Goal: Task Accomplishment & Management: Manage account settings

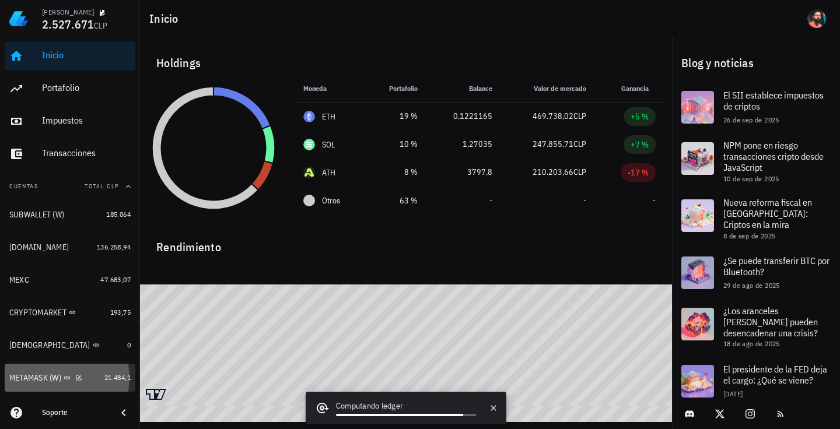
click at [108, 371] on link "METAMASK (W) 21.484,1" at bounding box center [70, 378] width 131 height 28
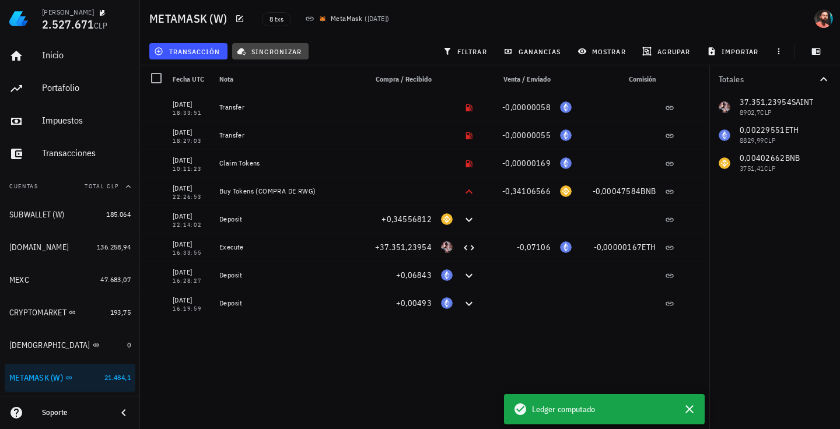
click at [271, 57] on button "sincronizar" at bounding box center [270, 51] width 77 height 16
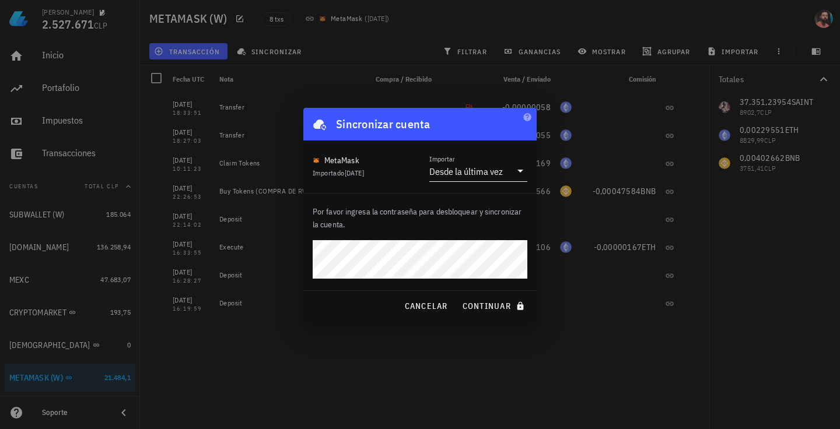
click at [476, 177] on div "Desde la última vez" at bounding box center [470, 171] width 82 height 20
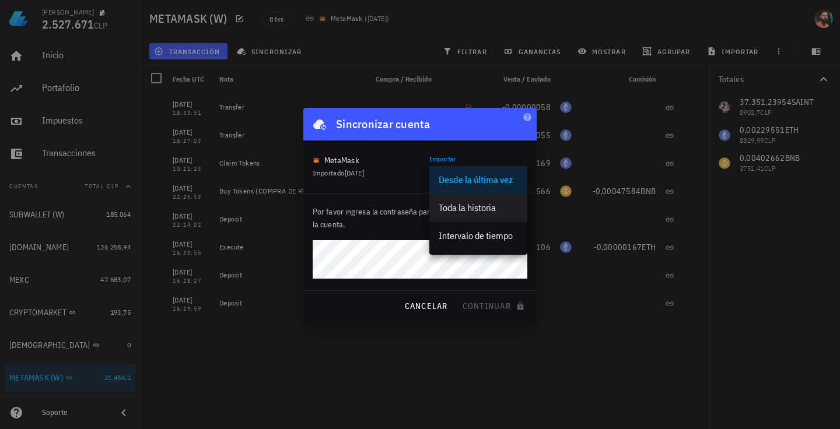
click at [473, 209] on div "Toda la historia" at bounding box center [477, 207] width 79 height 11
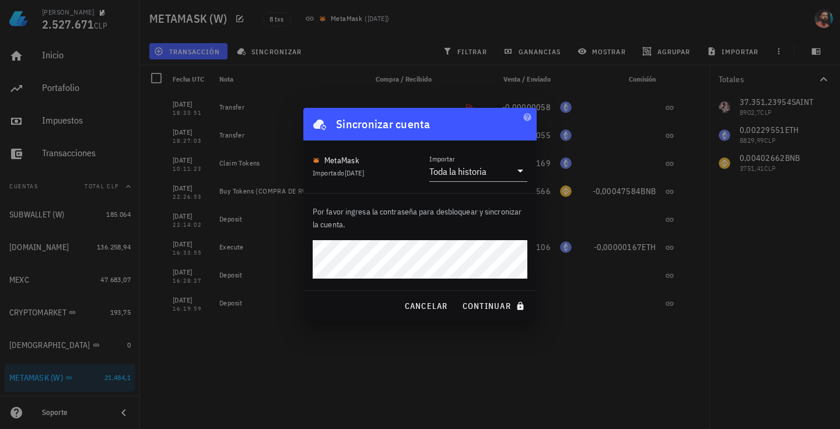
click at [457, 296] on button "continuar" at bounding box center [494, 306] width 75 height 21
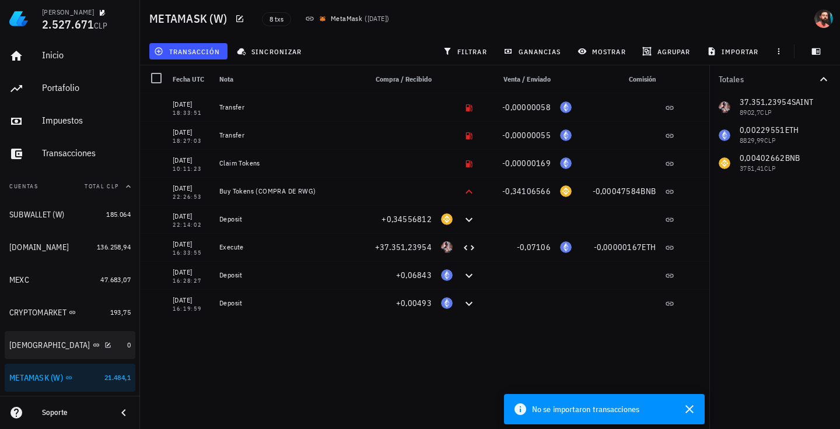
scroll to position [152, 0]
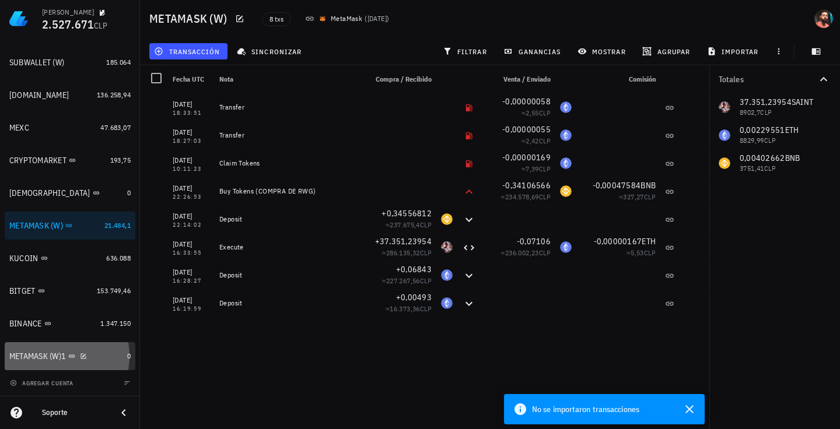
click at [108, 354] on div "METAMASK (W)1" at bounding box center [65, 356] width 113 height 11
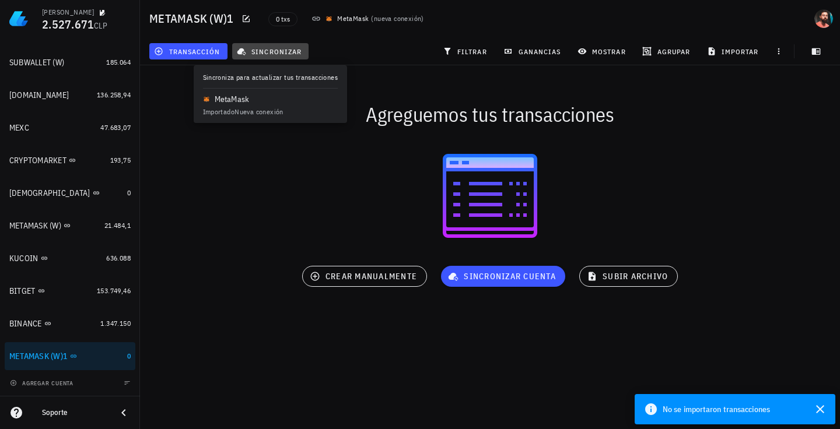
click at [288, 57] on button "sincronizar" at bounding box center [270, 51] width 77 height 16
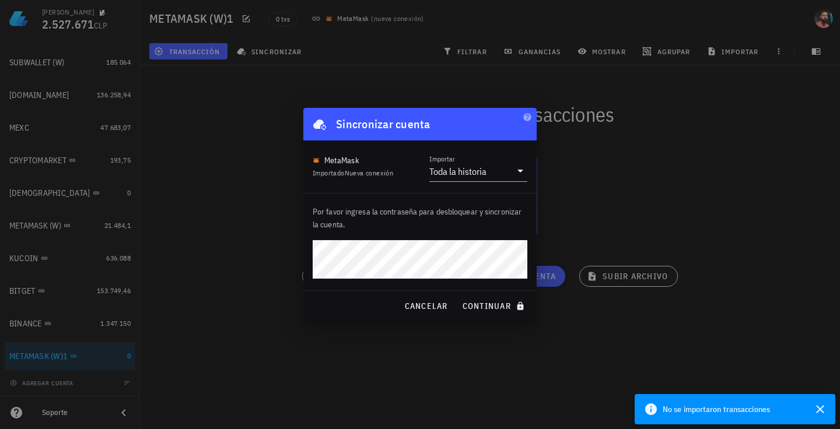
click at [457, 296] on button "continuar" at bounding box center [494, 306] width 75 height 21
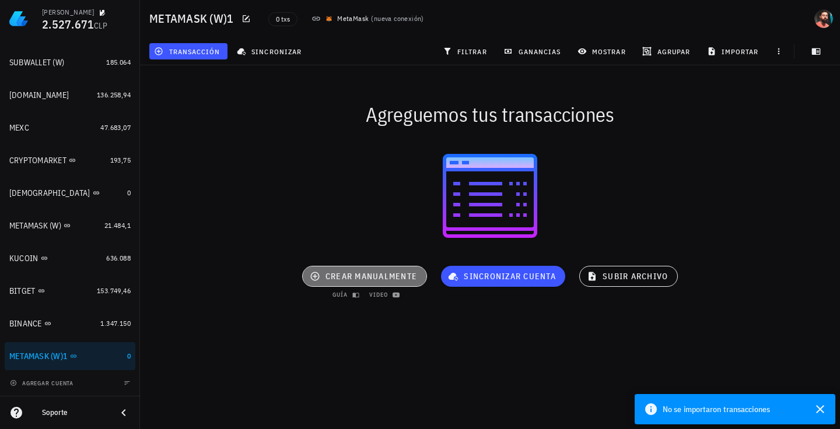
click at [387, 270] on button "crear manualmente" at bounding box center [364, 276] width 125 height 21
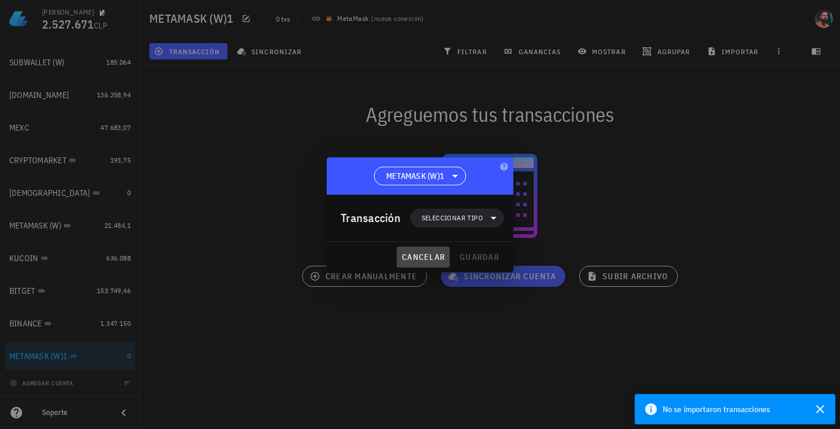
click at [410, 255] on span "cancelar" at bounding box center [423, 257] width 44 height 10
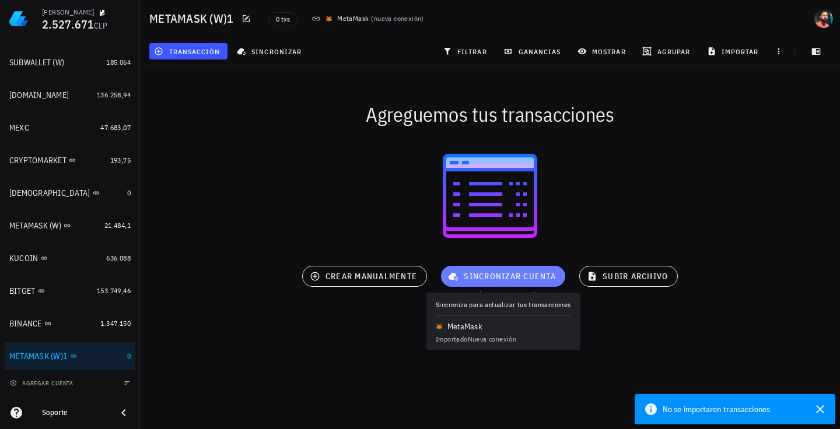
click at [458, 268] on button "sincronizar cuenta" at bounding box center [503, 276] width 124 height 21
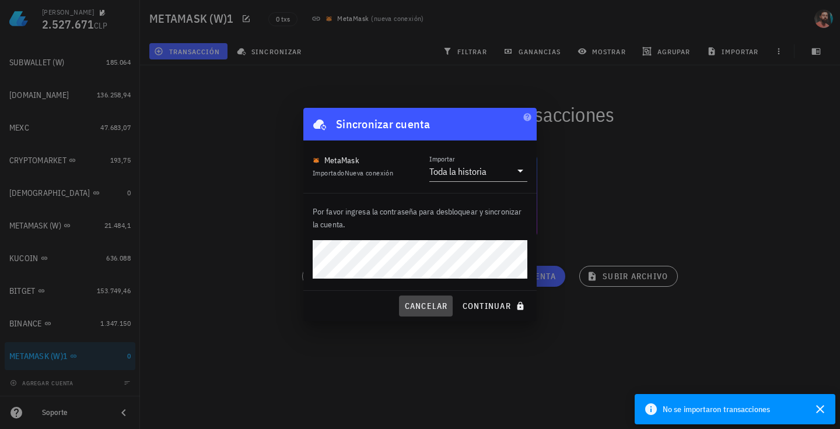
click at [437, 305] on span "cancelar" at bounding box center [425, 306] width 44 height 10
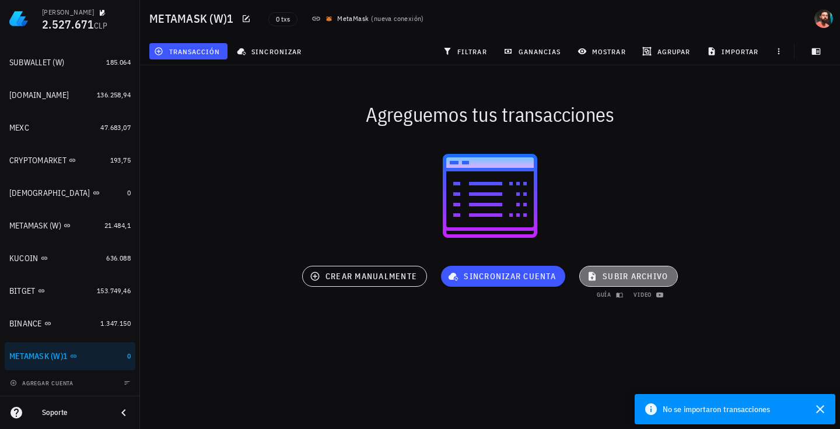
click at [609, 273] on span "subir archivo" at bounding box center [628, 276] width 79 height 10
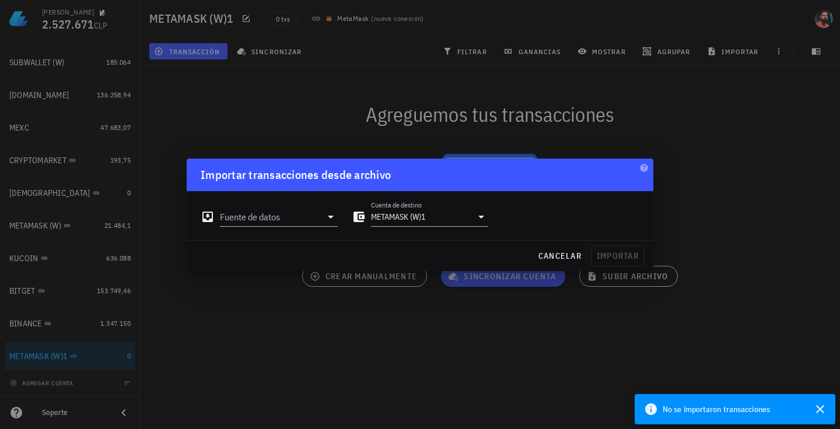
click at [454, 301] on div at bounding box center [420, 214] width 840 height 429
click at [479, 219] on icon at bounding box center [481, 217] width 14 height 14
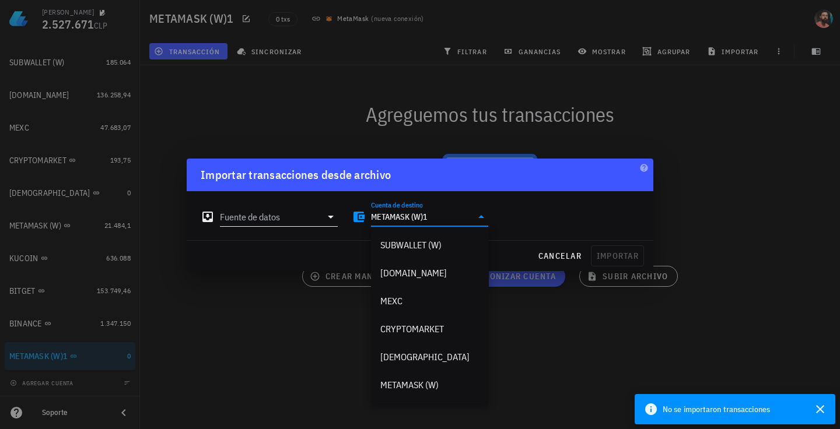
click at [268, 221] on input "Fuente de datos" at bounding box center [270, 217] width 101 height 19
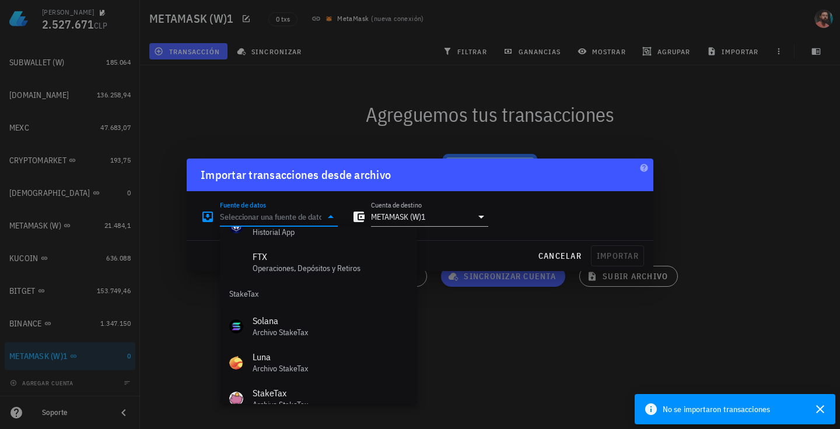
scroll to position [486, 0]
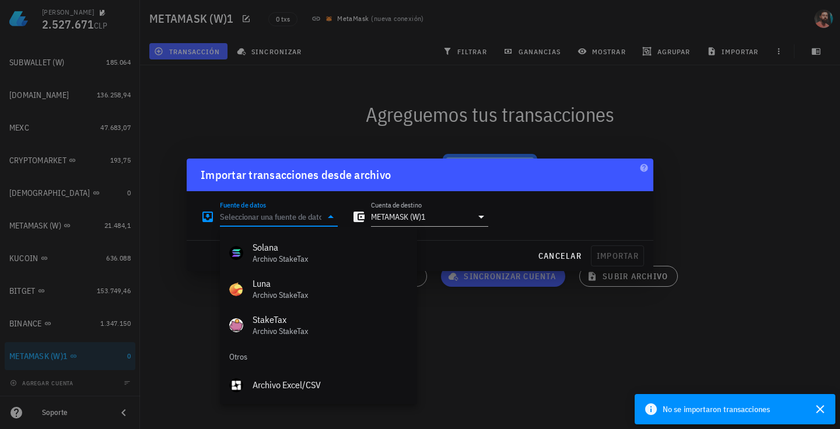
click at [447, 382] on div at bounding box center [420, 214] width 840 height 429
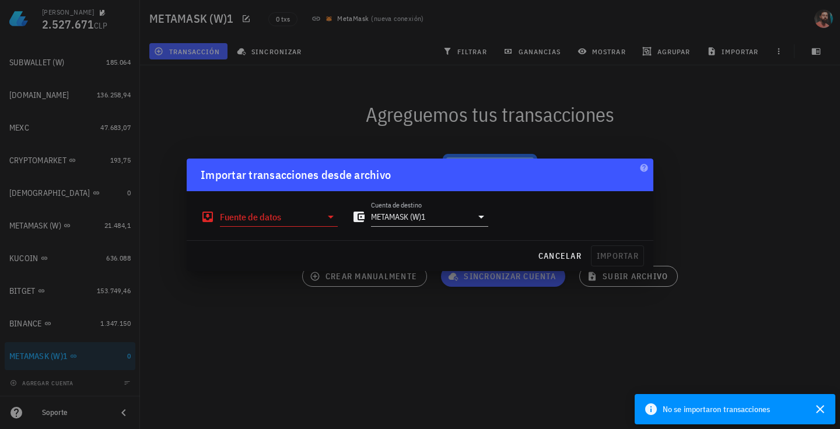
click at [345, 363] on div at bounding box center [420, 214] width 840 height 429
click at [554, 260] on span "cancelar" at bounding box center [560, 256] width 44 height 10
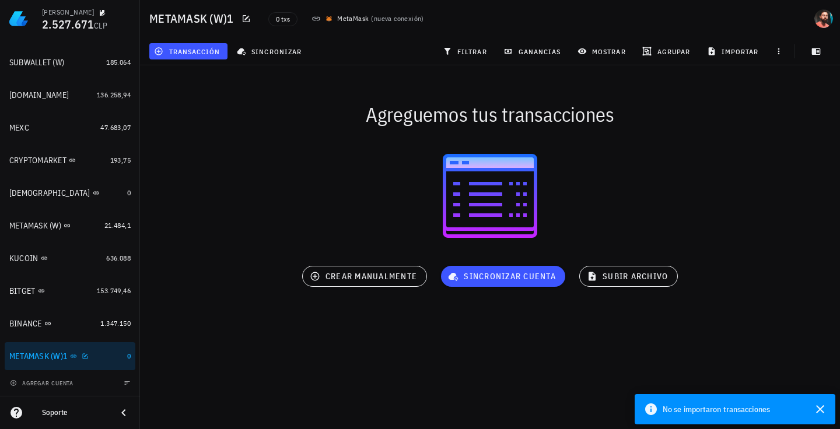
drag, startPoint x: 102, startPoint y: 353, endPoint x: 94, endPoint y: 353, distance: 7.6
click at [94, 353] on div "METAMASK (W)1" at bounding box center [65, 356] width 113 height 11
click at [90, 353] on div "METAMASK (W)1" at bounding box center [65, 356] width 113 height 11
click at [89, 353] on icon "button" at bounding box center [85, 356] width 7 height 7
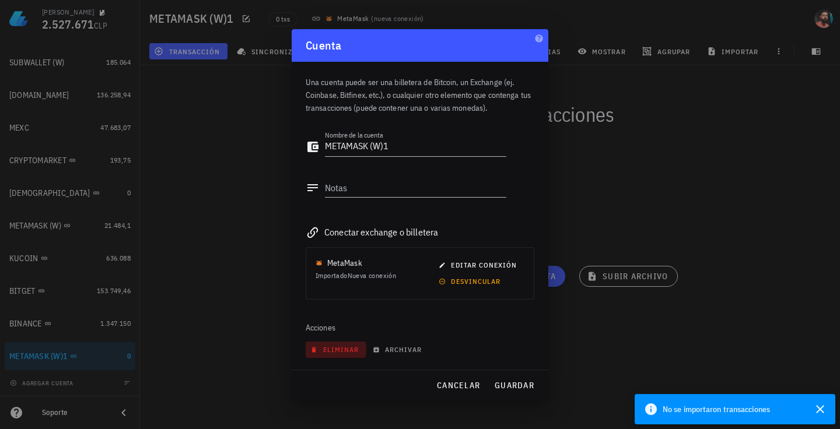
click at [335, 355] on button "eliminar" at bounding box center [335, 350] width 61 height 16
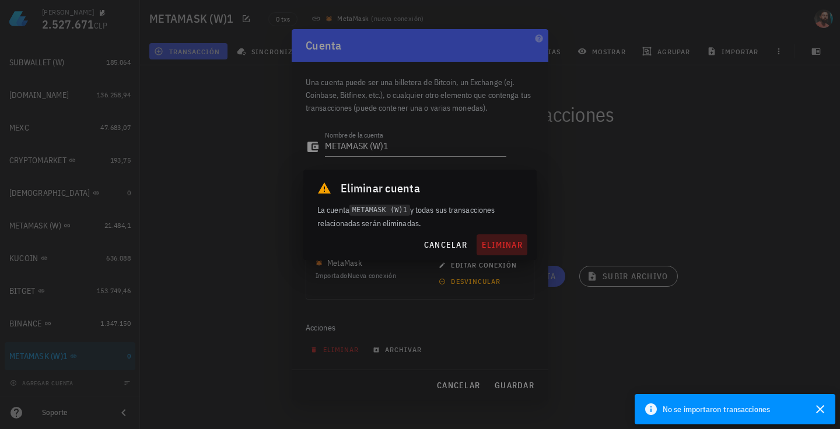
click at [491, 246] on span "eliminar" at bounding box center [501, 245] width 41 height 10
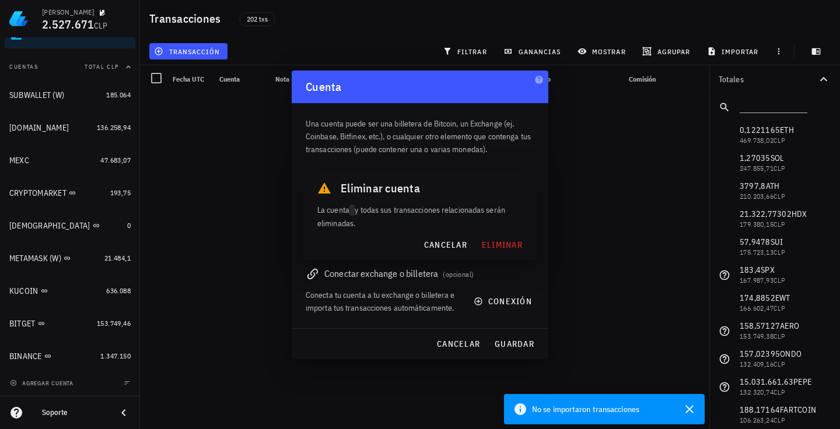
scroll to position [120, 0]
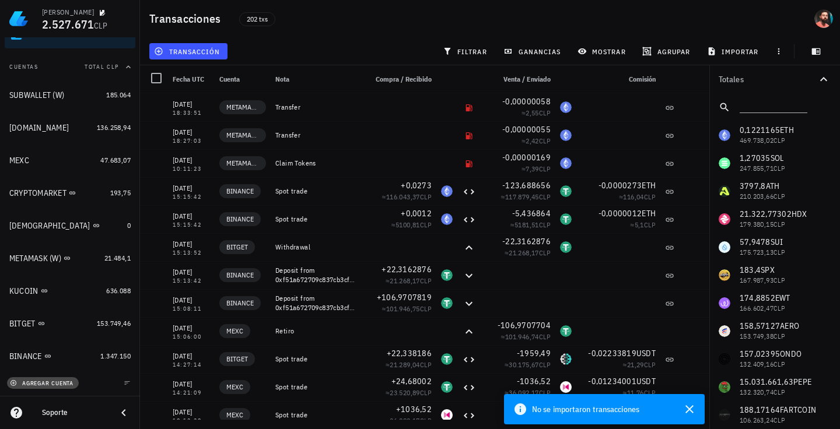
click at [34, 380] on span "agregar cuenta" at bounding box center [42, 384] width 61 height 8
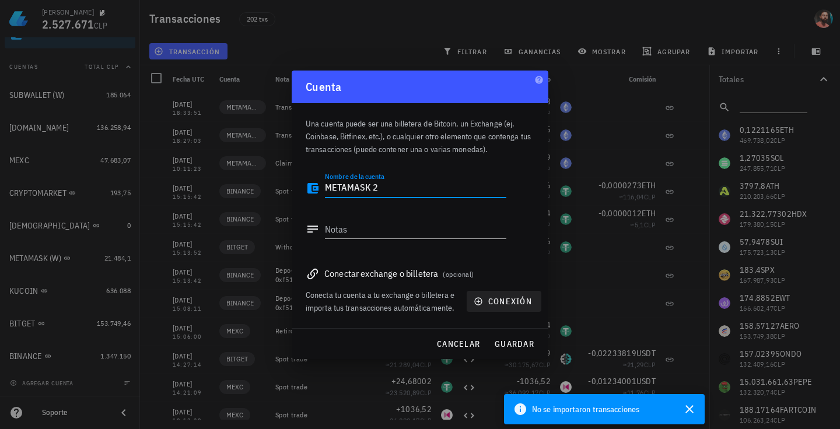
type textarea "METAMASK 2"
click at [508, 304] on span "conexión" at bounding box center [504, 301] width 56 height 10
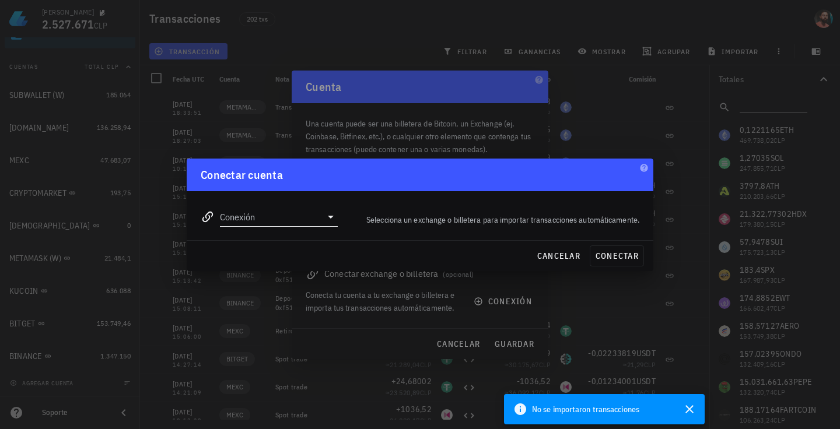
click at [276, 220] on input "Conexión" at bounding box center [270, 217] width 101 height 19
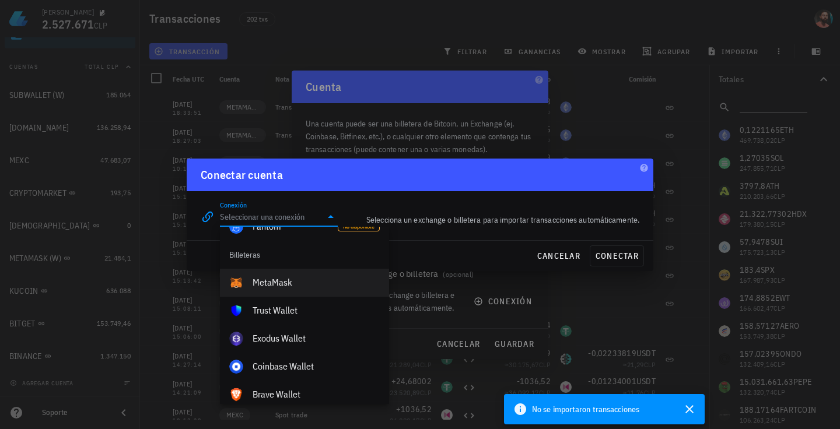
scroll to position [746, 0]
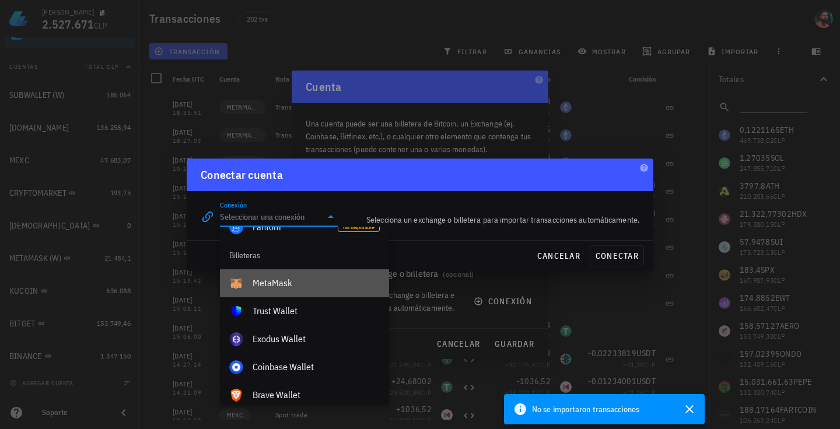
click at [273, 284] on div "MetaMask" at bounding box center [315, 283] width 127 height 11
type input "MetaMask"
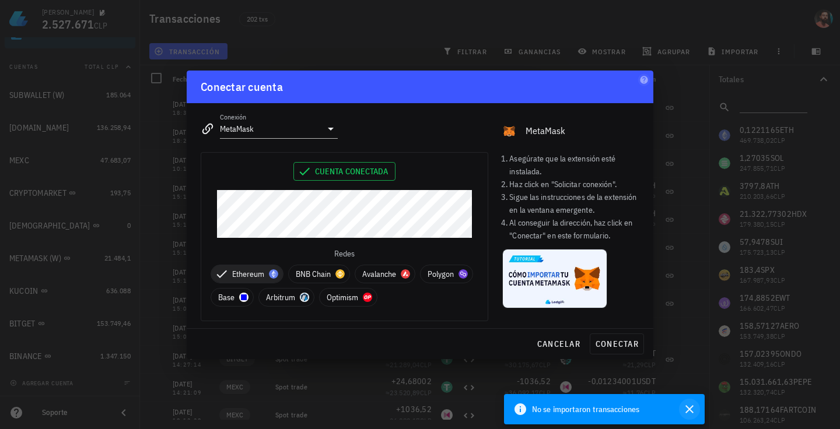
click at [693, 412] on icon "button" at bounding box center [689, 409] width 14 height 14
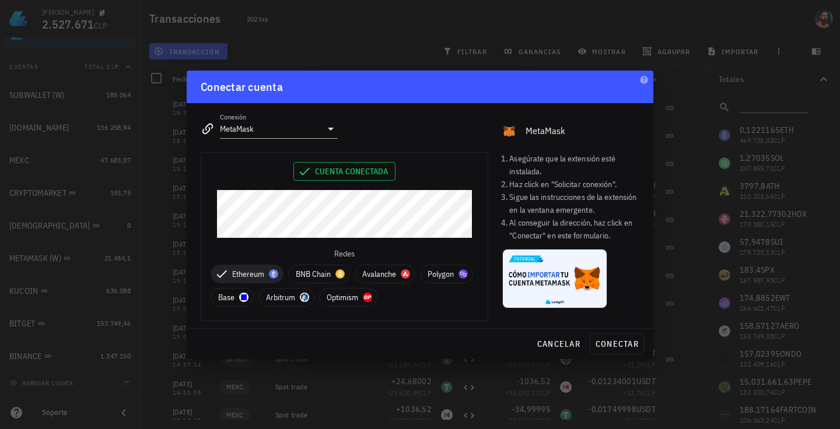
click at [477, 328] on hr at bounding box center [420, 328] width 466 height 1
click at [338, 268] on span "BNB Chain" at bounding box center [319, 273] width 47 height 17
click at [373, 269] on span "Avalanche" at bounding box center [398, 274] width 61 height 19
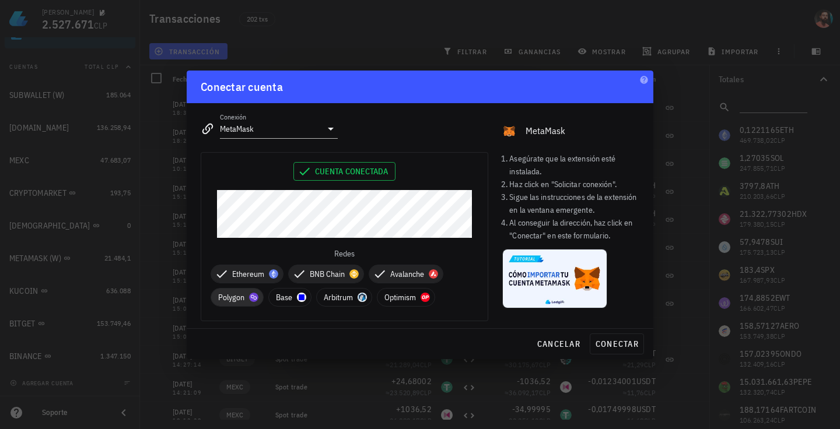
click at [260, 301] on span "Polygon" at bounding box center [236, 297] width 53 height 19
drag, startPoint x: 281, startPoint y: 296, endPoint x: 287, endPoint y: 296, distance: 6.4
click at [283, 296] on div "Ethereum BNB Chain Avalanche Polygon Base [GEOGRAPHIC_DATA] Optimism" at bounding box center [344, 285] width 268 height 51
click at [314, 296] on div at bounding box center [315, 297] width 9 height 9
drag, startPoint x: 408, startPoint y: 283, endPoint x: 392, endPoint y: 295, distance: 20.1
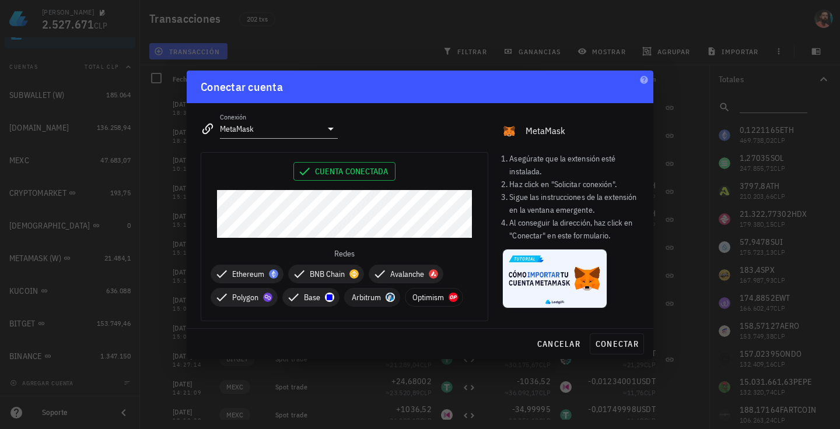
click at [405, 287] on div "Ethereum BNB Chain Avalanche Polygon Base [GEOGRAPHIC_DATA] Optimism" at bounding box center [344, 285] width 268 height 51
click at [379, 300] on span "Arbitrum" at bounding box center [372, 297] width 41 height 17
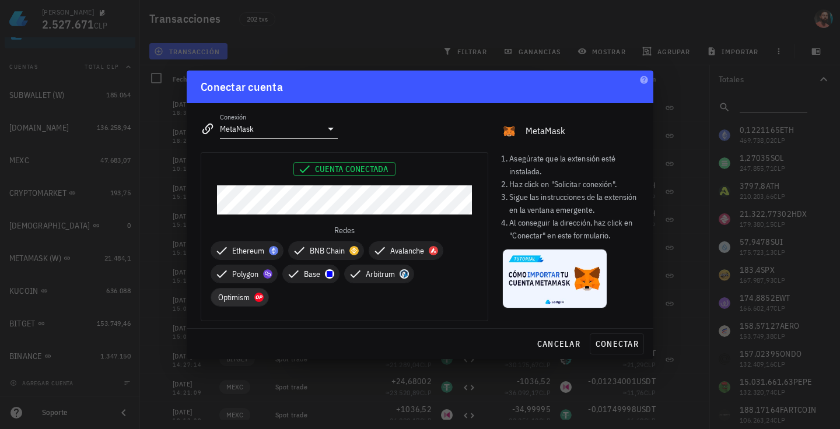
click at [267, 293] on span "Optimism" at bounding box center [239, 297] width 58 height 19
click at [338, 172] on span "Cuenta conectada" at bounding box center [344, 169] width 87 height 13
click at [608, 340] on span "conectar" at bounding box center [617, 344] width 44 height 10
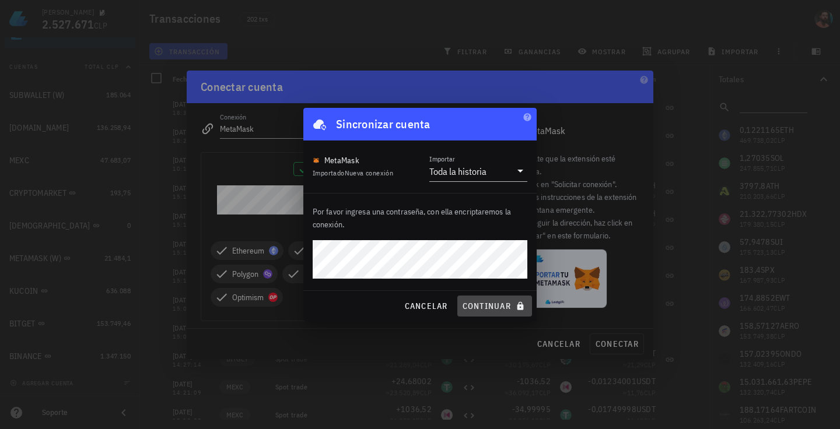
click at [481, 301] on span "continuar" at bounding box center [494, 306] width 65 height 10
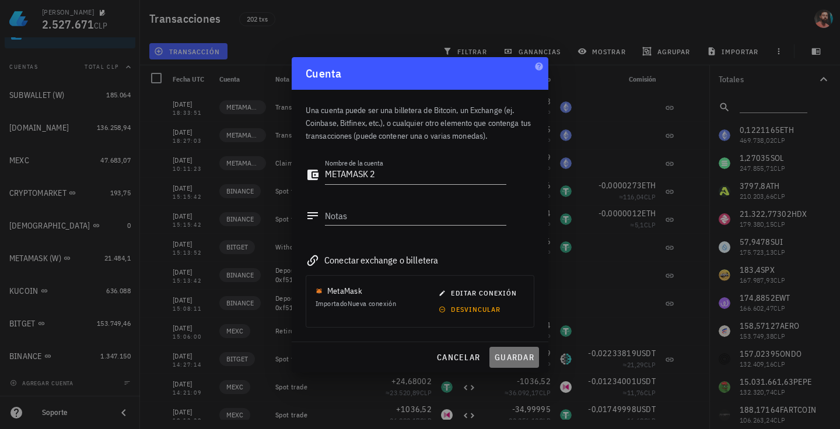
click at [514, 349] on button "guardar" at bounding box center [514, 357] width 50 height 21
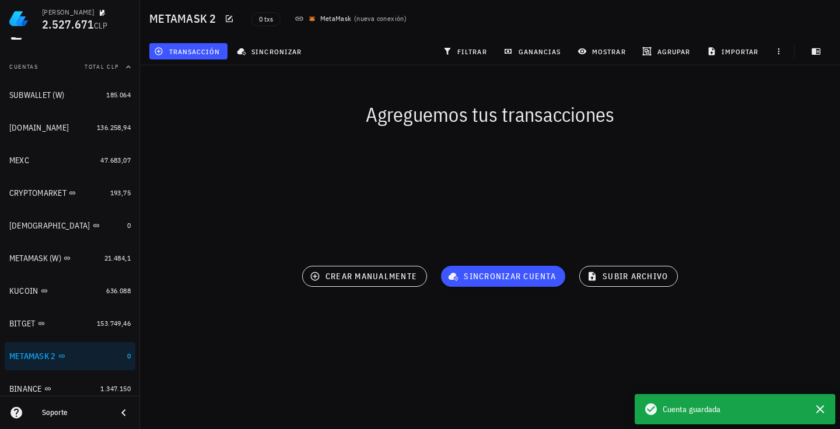
scroll to position [152, 0]
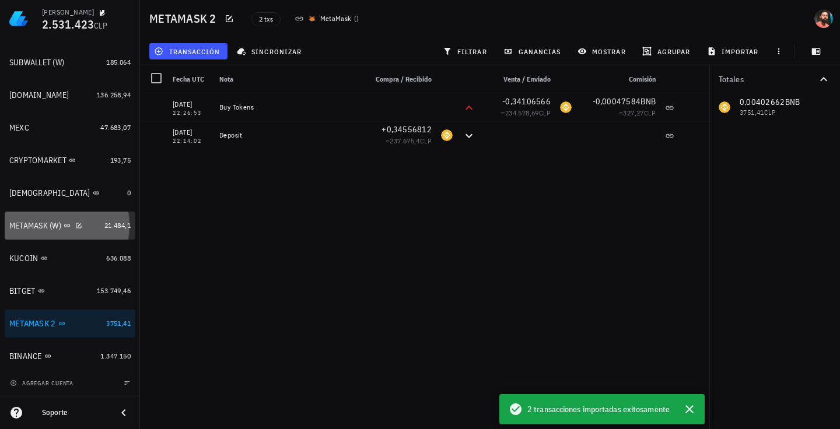
click at [98, 231] on link "METAMASK (W) 21.484,1" at bounding box center [70, 226] width 131 height 28
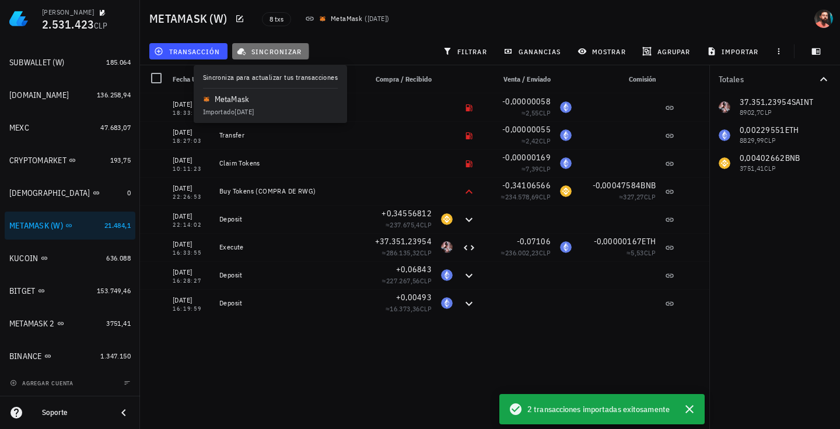
click at [267, 53] on span "sincronizar" at bounding box center [270, 51] width 62 height 9
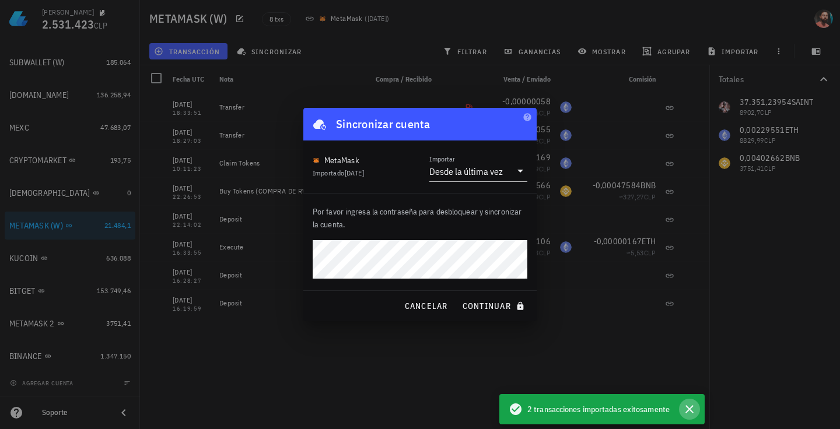
click at [694, 409] on icon "button" at bounding box center [689, 409] width 14 height 14
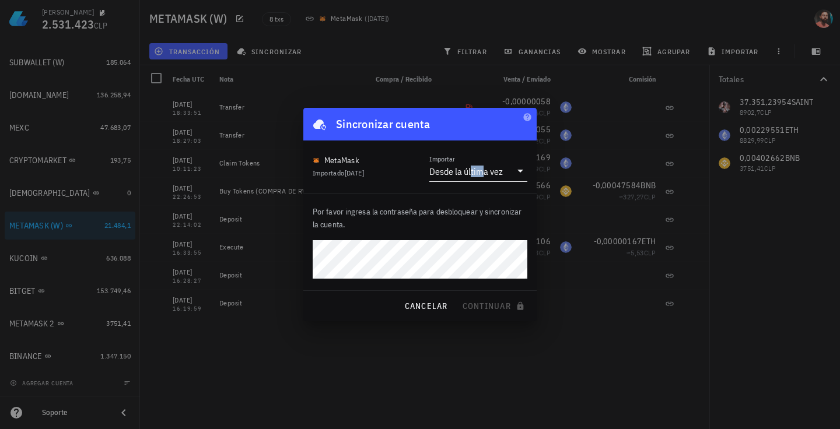
drag, startPoint x: 483, startPoint y: 185, endPoint x: 470, endPoint y: 173, distance: 17.3
click at [470, 173] on div "MetaMask Importado [DATE] Importar Desde la última vez" at bounding box center [419, 167] width 233 height 52
click at [470, 173] on div "Desde la última vez" at bounding box center [465, 172] width 73 height 12
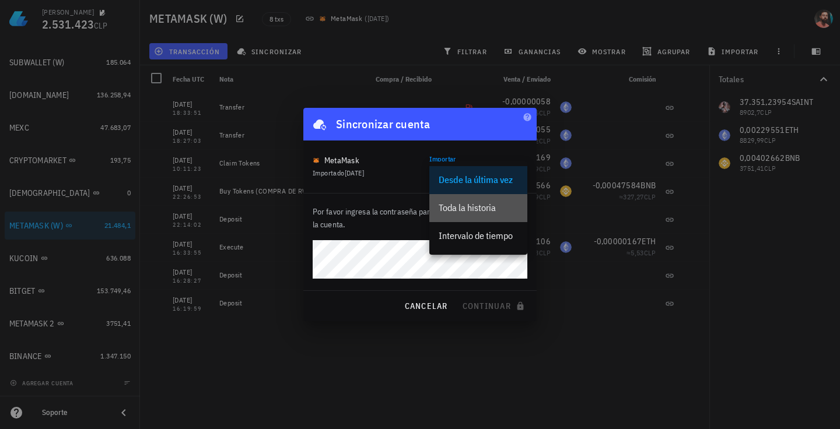
click at [457, 202] on div "Toda la historia" at bounding box center [477, 207] width 79 height 11
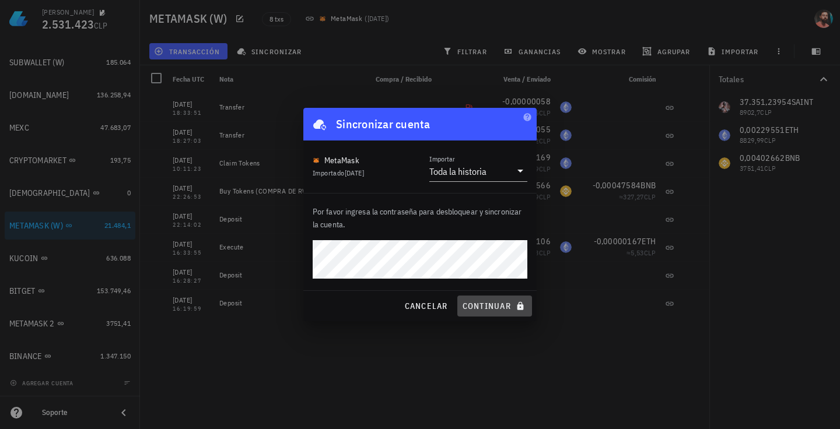
click at [495, 300] on button "continuar" at bounding box center [494, 306] width 75 height 21
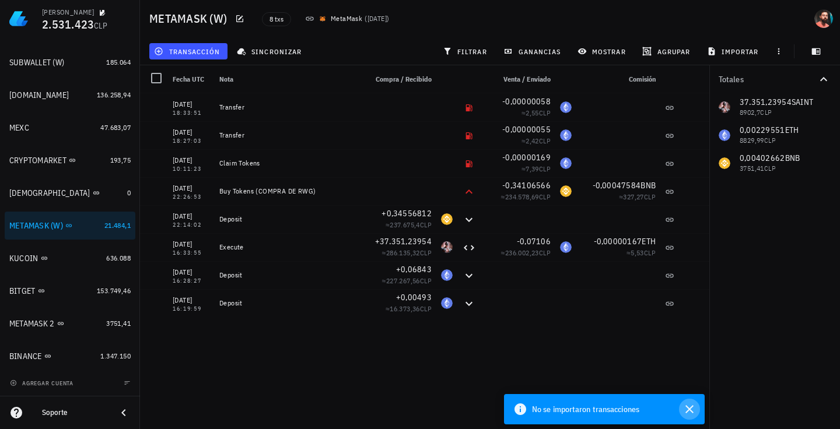
click at [684, 406] on icon "button" at bounding box center [689, 409] width 14 height 14
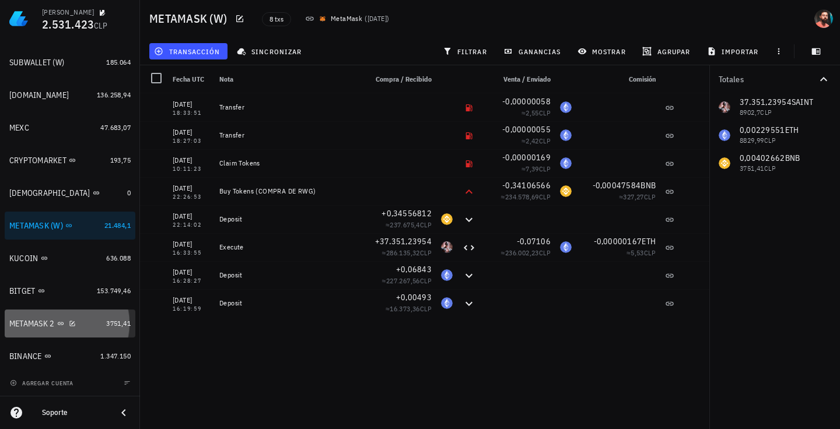
click at [85, 318] on div "METAMASK 2" at bounding box center [55, 323] width 92 height 11
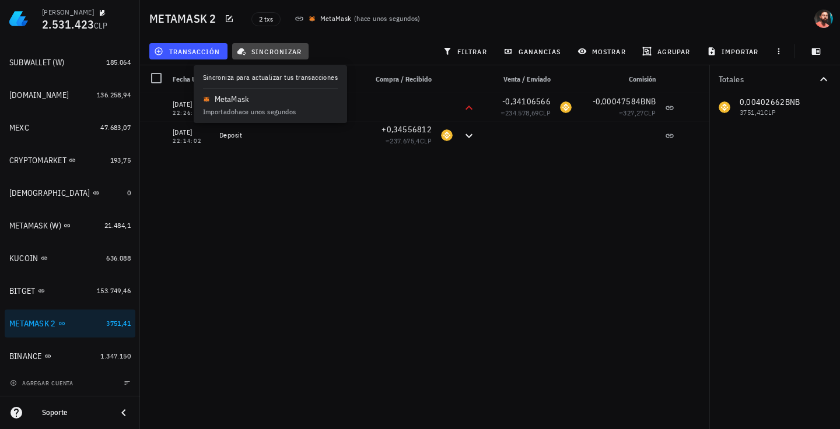
click at [269, 47] on span "sincronizar" at bounding box center [270, 51] width 62 height 9
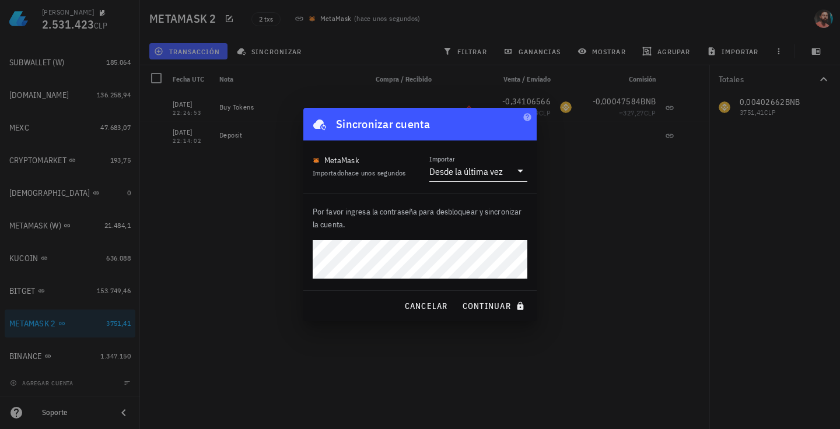
click at [459, 165] on div "Desde la última vez" at bounding box center [470, 171] width 82 height 20
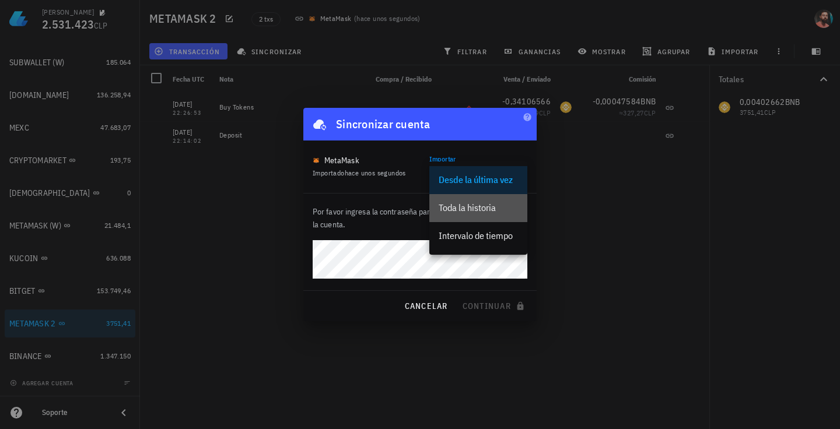
click at [470, 205] on div "Toda la historia" at bounding box center [477, 207] width 79 height 11
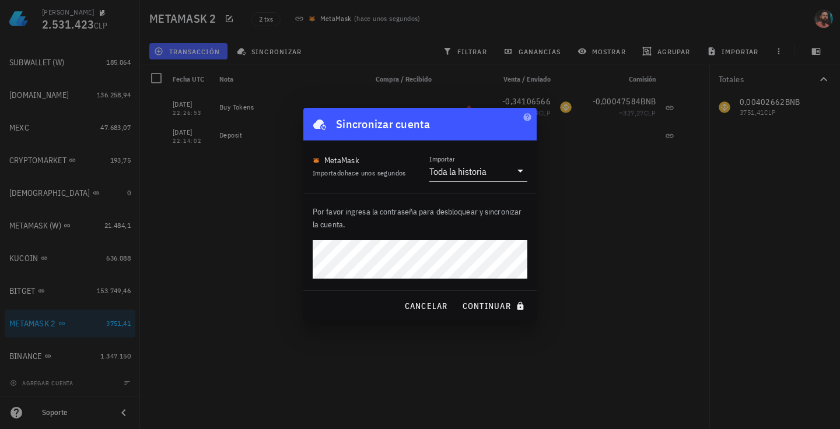
click at [457, 296] on button "continuar" at bounding box center [494, 306] width 75 height 21
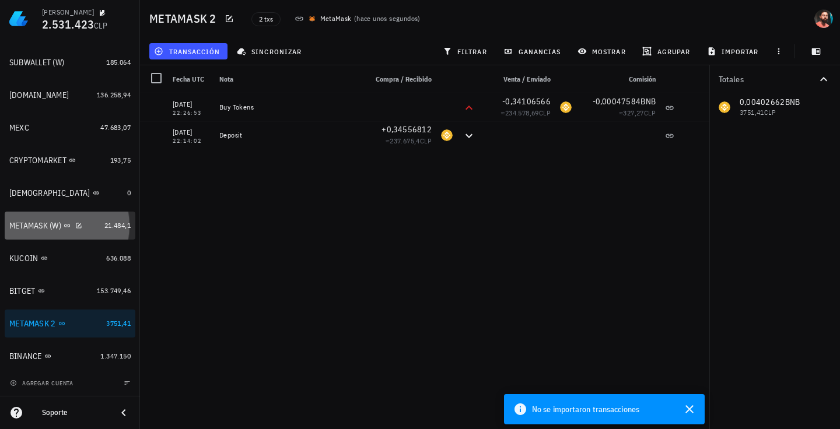
click at [92, 230] on link "METAMASK (W) 21.484,1" at bounding box center [70, 226] width 131 height 28
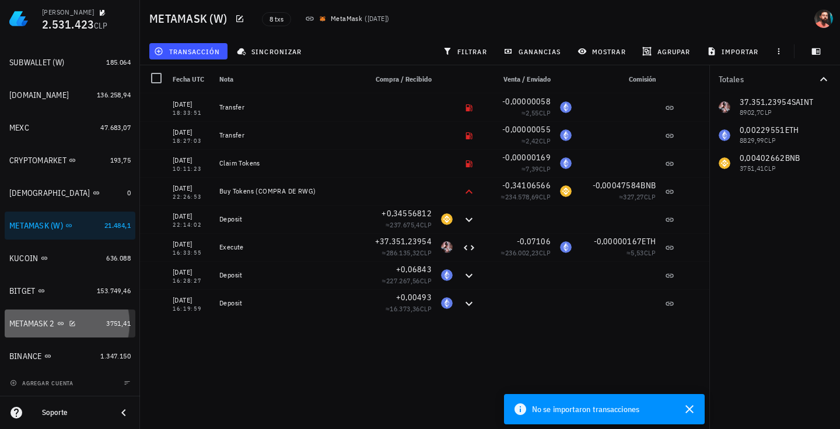
click at [89, 328] on div "METAMASK 2" at bounding box center [55, 323] width 92 height 11
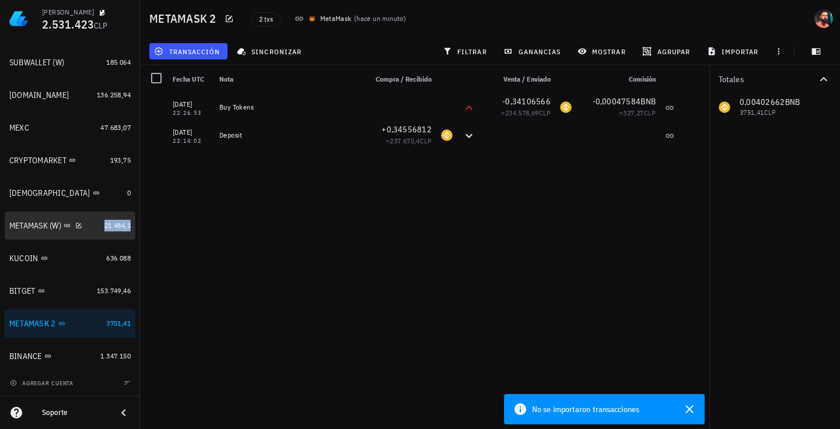
click at [114, 222] on span "21.484,1" at bounding box center [117, 225] width 26 height 9
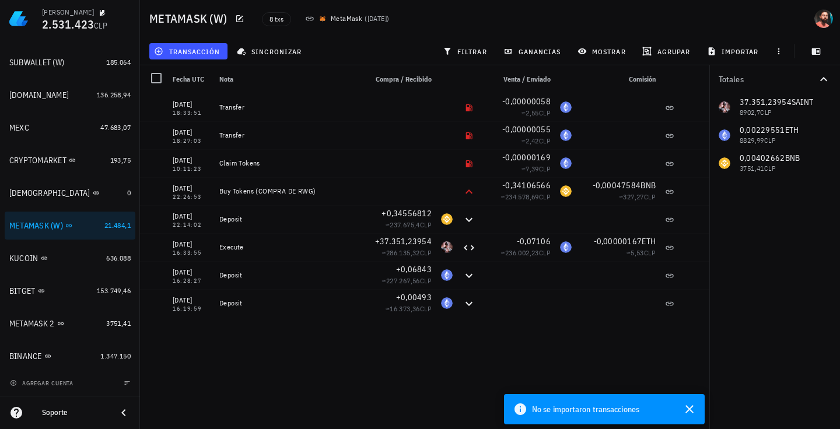
click at [328, 331] on div "[DATE] 18:33:51 Transfer -0,00000058 ≈ 2,55 CLP [DATE] 18:27:03 Transfer -0,000…" at bounding box center [424, 256] width 569 height 326
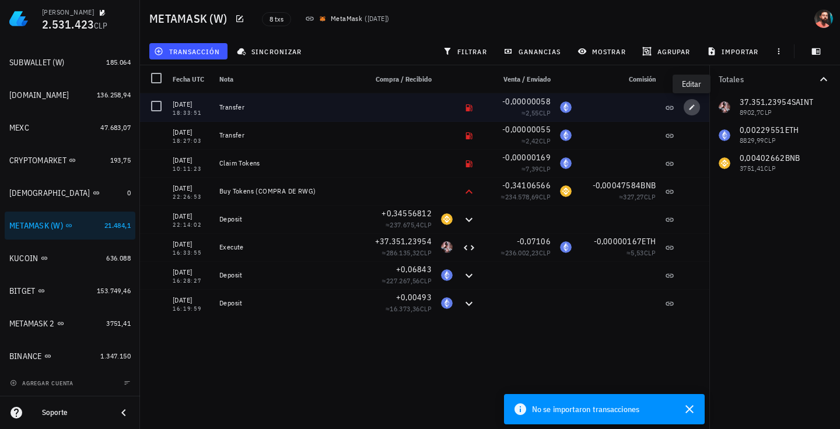
click at [690, 107] on icon "button" at bounding box center [691, 107] width 7 height 7
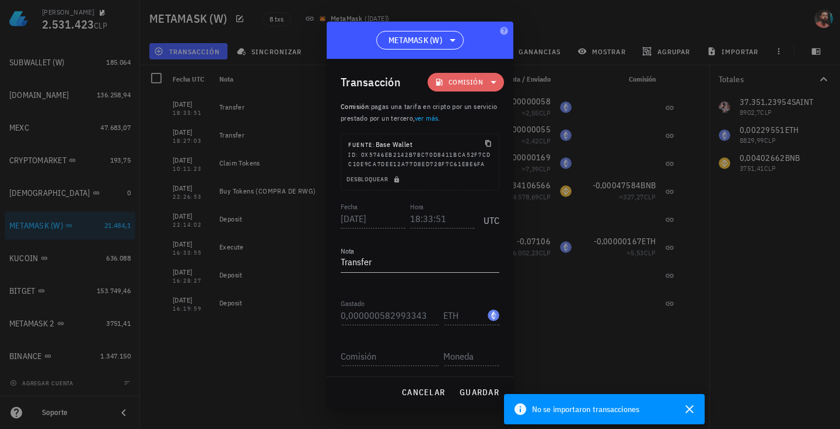
click at [479, 82] on span "Comisión" at bounding box center [465, 82] width 62 height 19
click at [398, 98] on div "Transacción Comisión" at bounding box center [421, 82] width 163 height 47
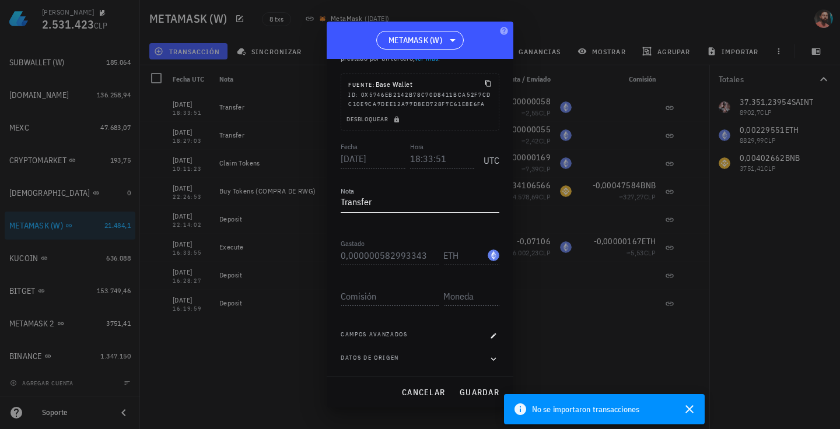
scroll to position [69, 0]
click at [410, 384] on button "cancelar" at bounding box center [422, 392] width 53 height 21
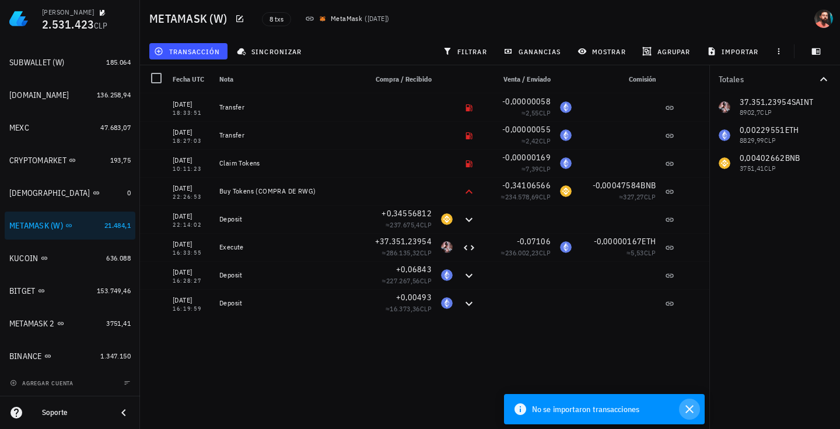
click at [687, 404] on icon "button" at bounding box center [689, 409] width 14 height 14
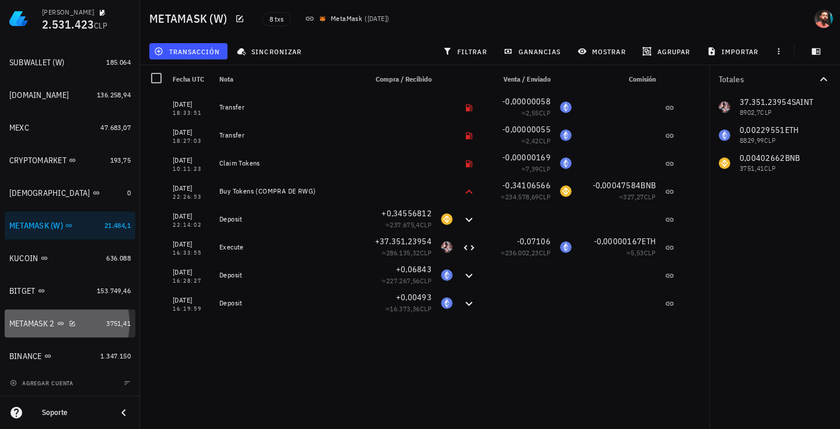
click at [78, 330] on div "METAMASK 2" at bounding box center [55, 323] width 92 height 25
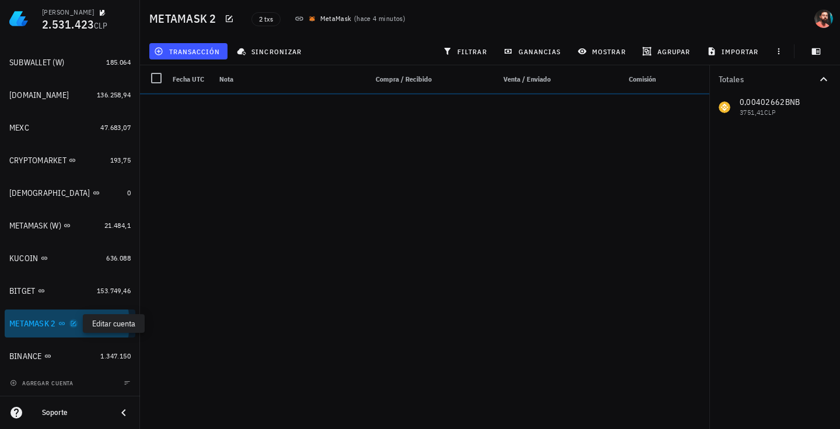
click at [71, 325] on icon "button" at bounding box center [73, 323] width 7 height 7
type textarea "METAMASK 2"
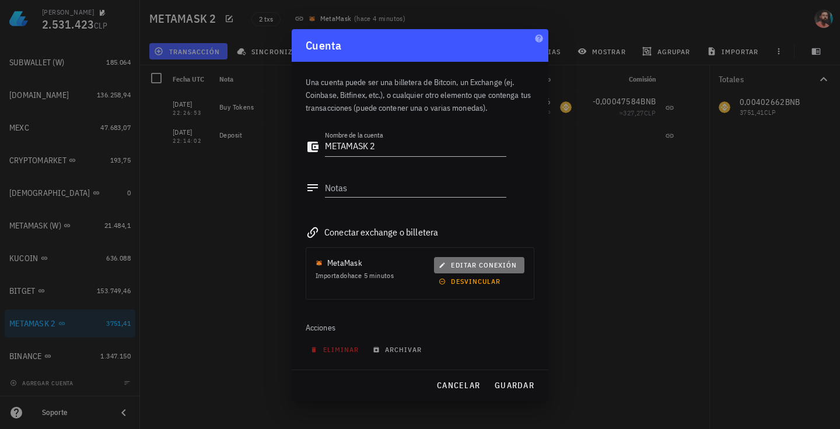
click at [468, 266] on span "editar conexión" at bounding box center [479, 265] width 76 height 9
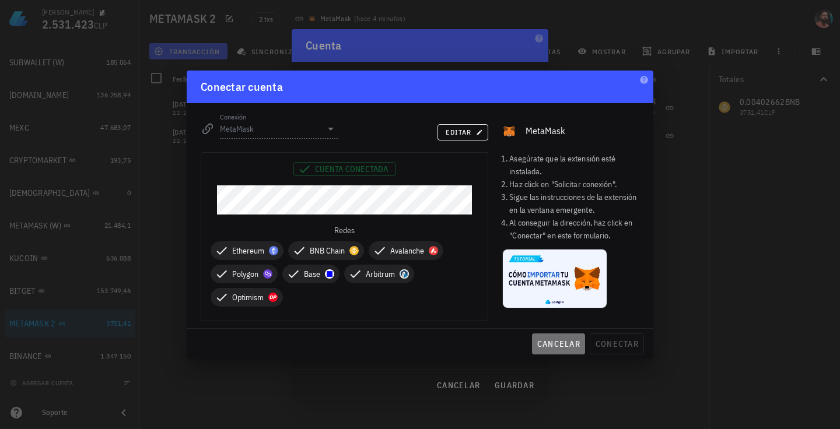
click at [564, 340] on span "cancelar" at bounding box center [558, 344] width 44 height 10
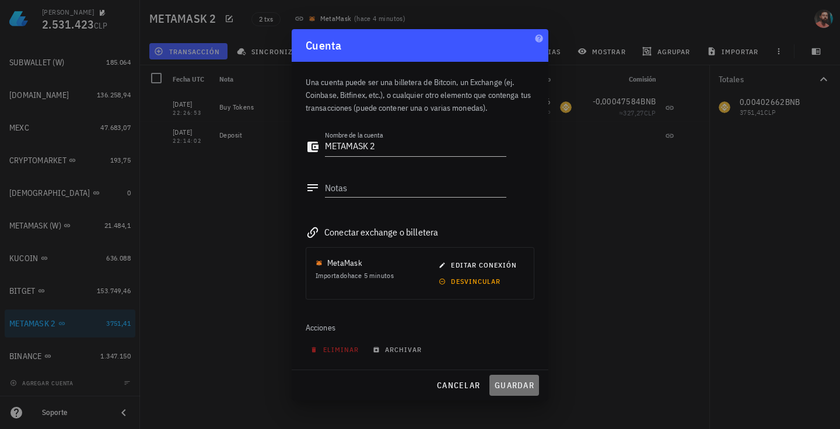
click at [497, 381] on span "guardar" at bounding box center [514, 385] width 40 height 10
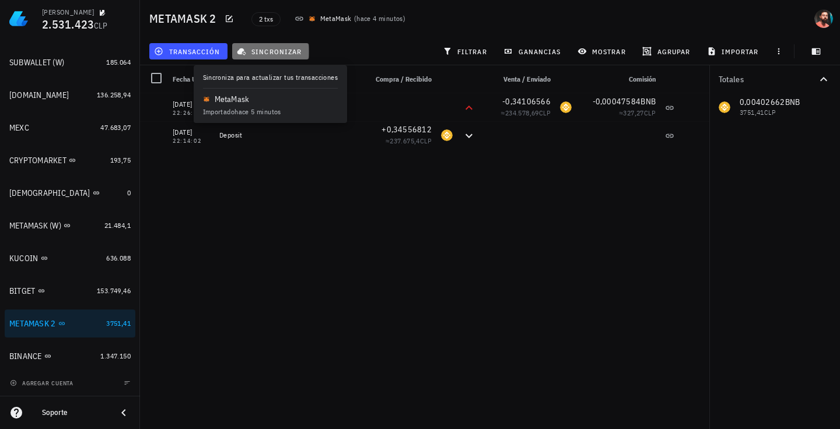
click at [273, 50] on span "sincronizar" at bounding box center [270, 51] width 62 height 9
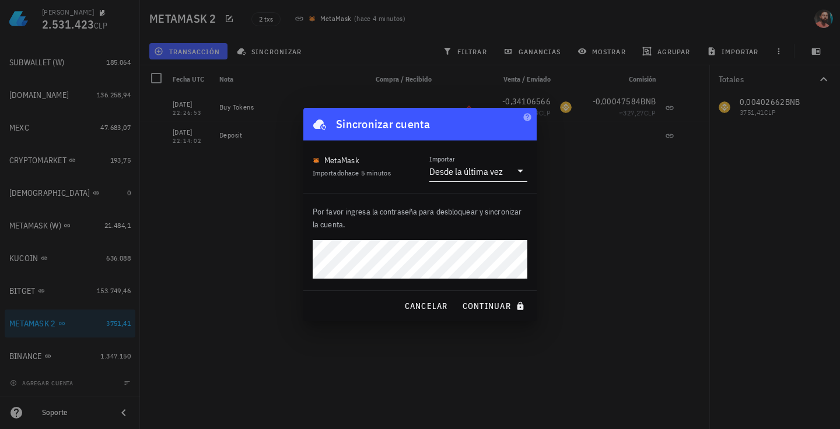
click at [465, 170] on div "Desde la última vez" at bounding box center [465, 172] width 73 height 12
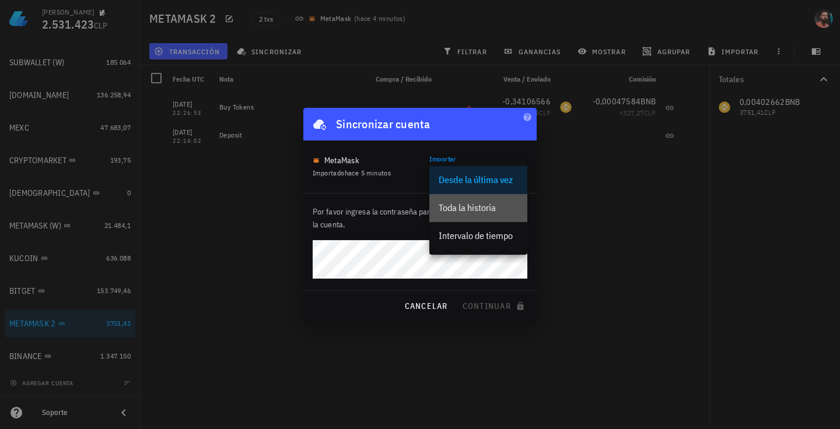
click at [479, 201] on div "Toda la historia" at bounding box center [477, 207] width 79 height 25
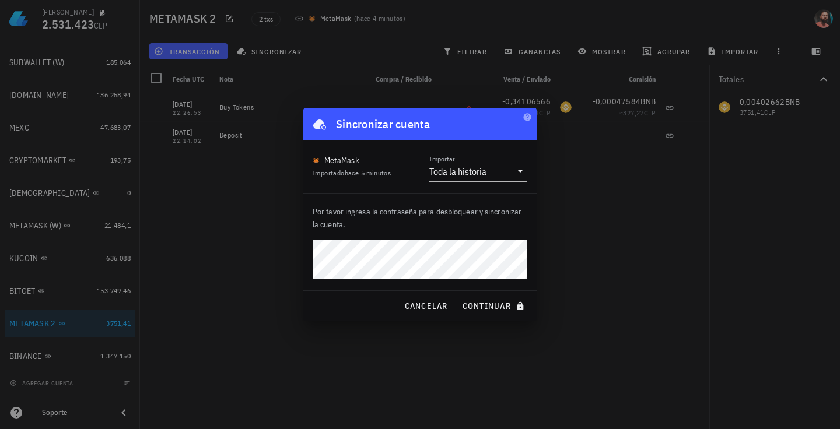
click at [457, 296] on button "continuar" at bounding box center [494, 306] width 75 height 21
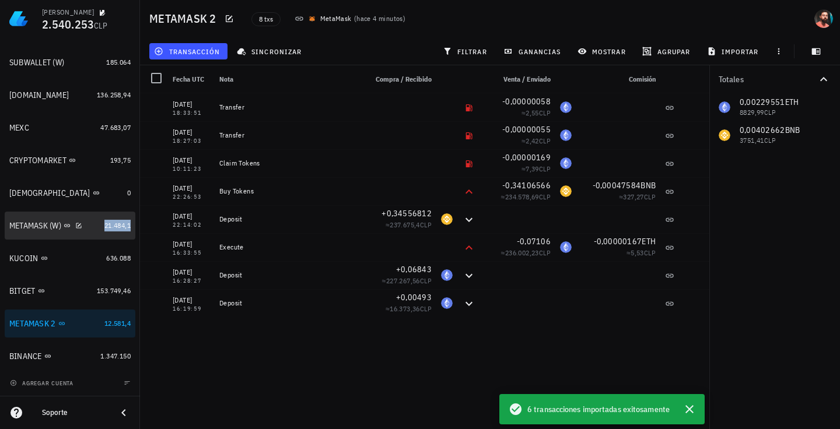
click at [104, 222] on span "21.484,1" at bounding box center [117, 225] width 26 height 9
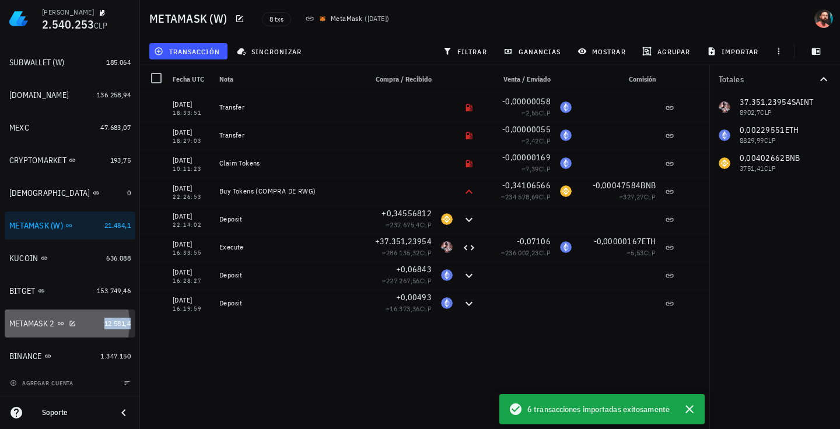
click at [111, 327] on span "12.581,4" at bounding box center [117, 323] width 26 height 9
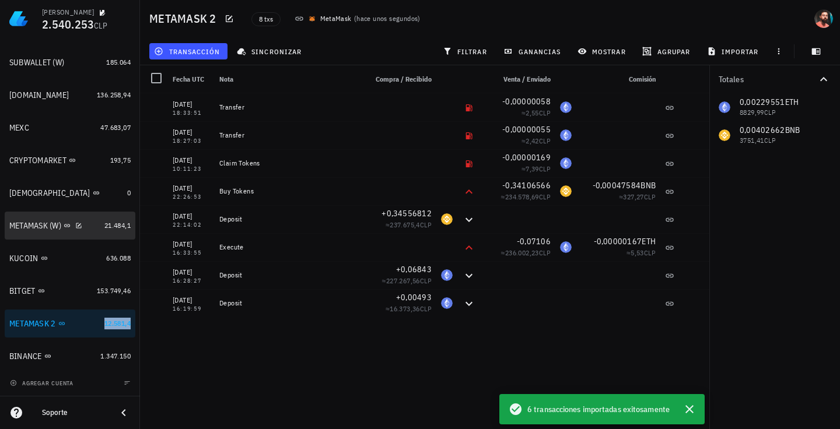
click at [111, 220] on div "21.484,1" at bounding box center [117, 226] width 26 height 12
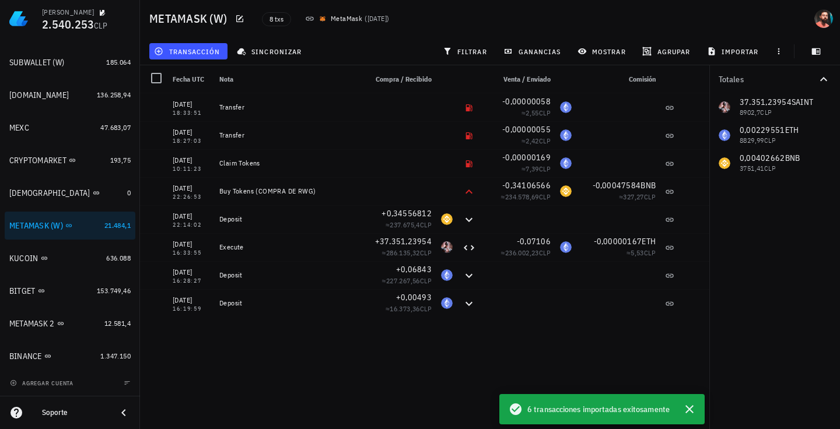
click at [161, 339] on div "[DATE] 18:33:51 Transfer -0,00000058 ≈ 2,55 CLP [DATE] 18:27:03 Transfer -0,000…" at bounding box center [424, 256] width 569 height 326
click at [104, 321] on span "12.581,4" at bounding box center [117, 323] width 26 height 9
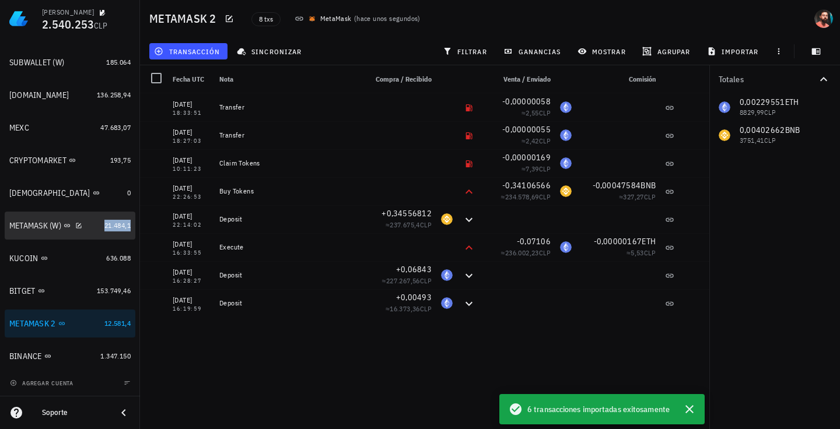
click at [121, 228] on span "21.484,1" at bounding box center [117, 225] width 26 height 9
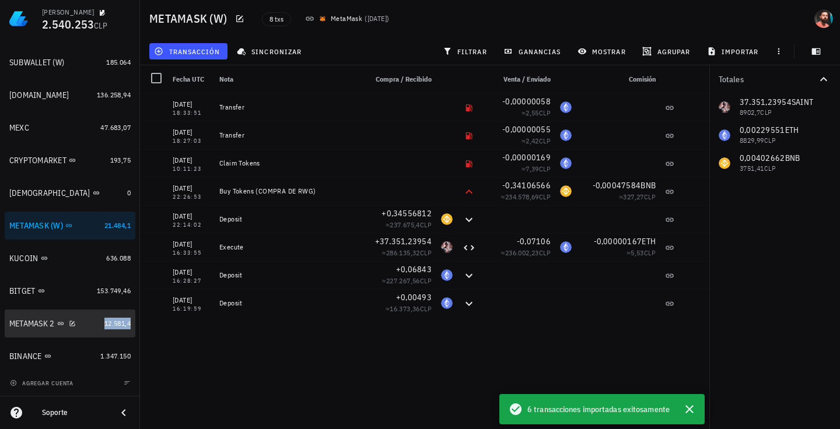
click at [114, 322] on span "12.581,4" at bounding box center [117, 323] width 26 height 9
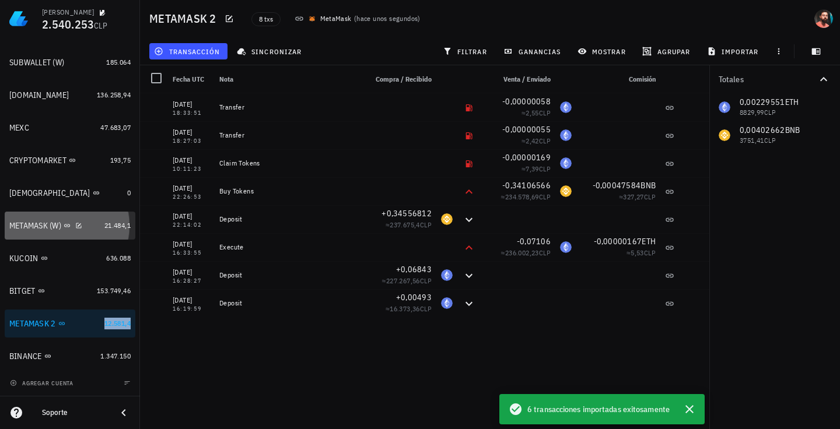
click at [112, 215] on link "METAMASK (W) 21.484,1" at bounding box center [70, 226] width 131 height 28
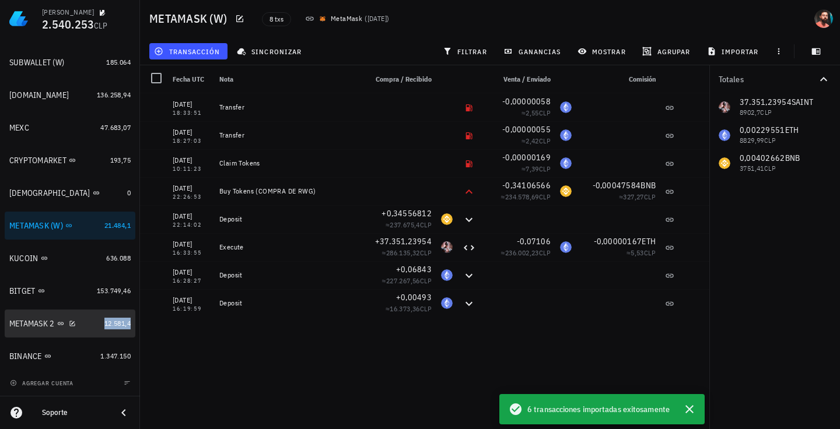
click at [116, 328] on div "12.581,4" at bounding box center [117, 324] width 26 height 12
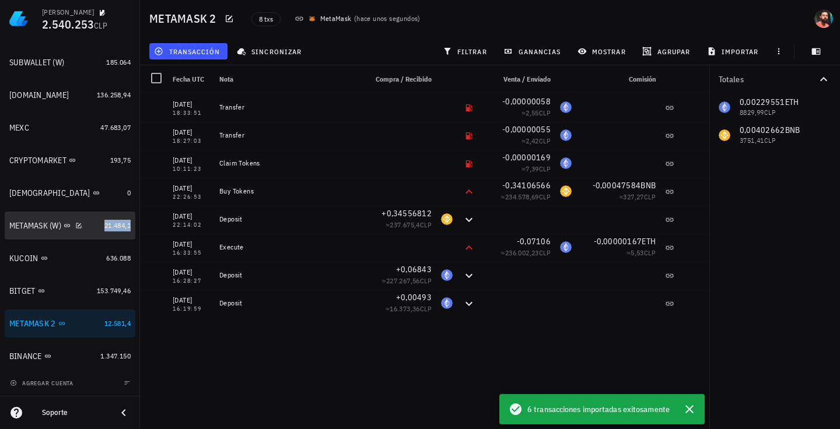
click at [115, 229] on span "21.484,1" at bounding box center [117, 225] width 26 height 9
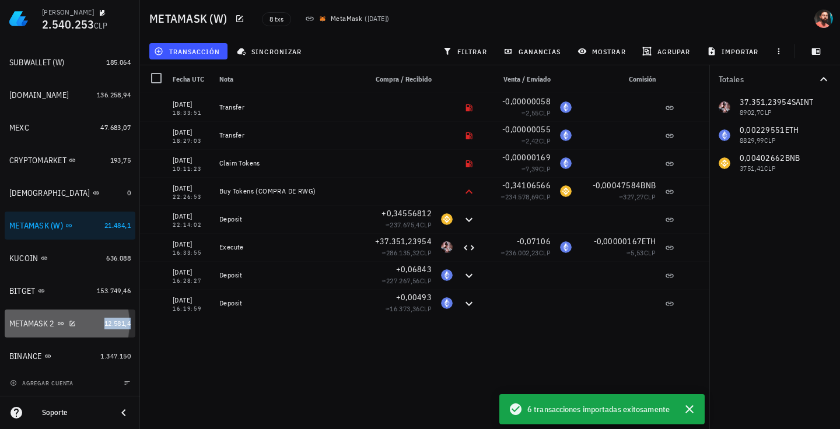
click at [116, 323] on span "12.581,4" at bounding box center [117, 323] width 26 height 9
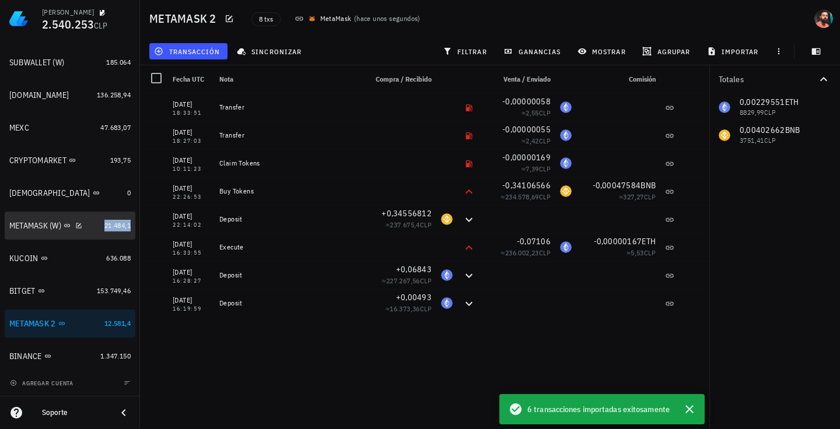
click at [121, 223] on span "21.484,1" at bounding box center [117, 225] width 26 height 9
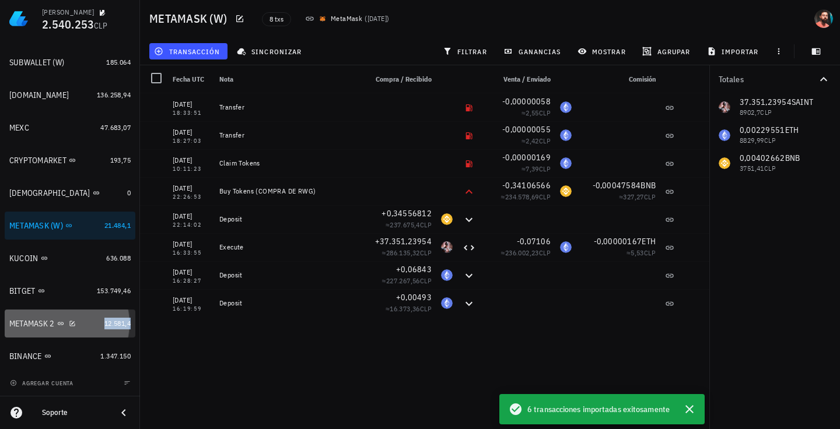
click at [115, 325] on span "12.581,4" at bounding box center [117, 323] width 26 height 9
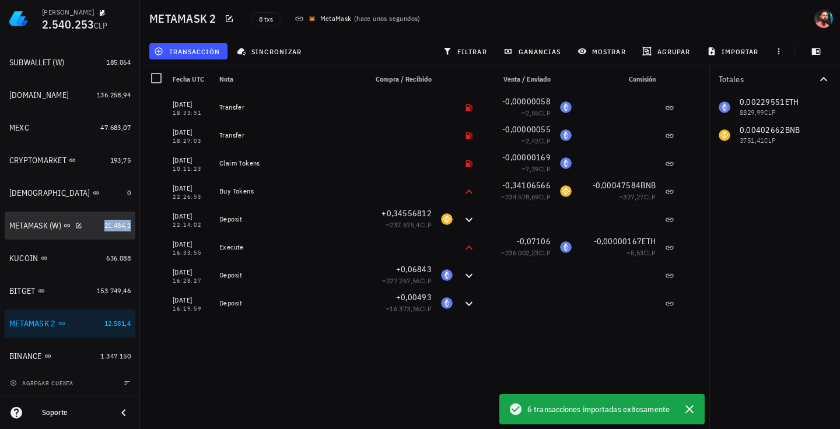
click at [104, 229] on span "21.484,1" at bounding box center [117, 225] width 26 height 9
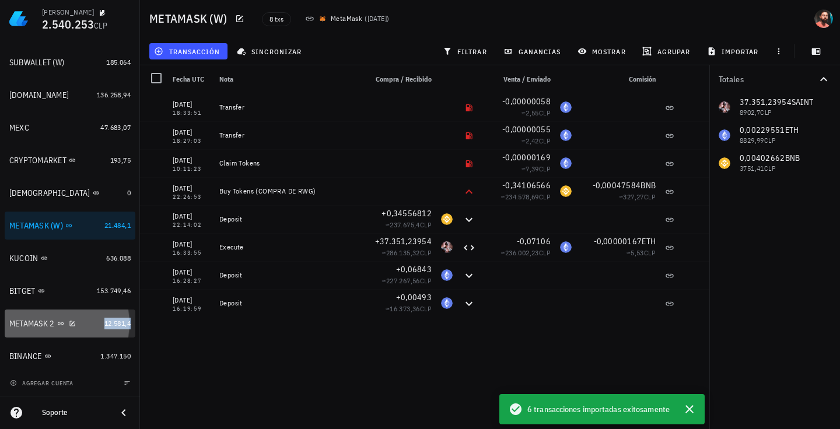
click at [104, 326] on span "12.581,4" at bounding box center [117, 323] width 26 height 9
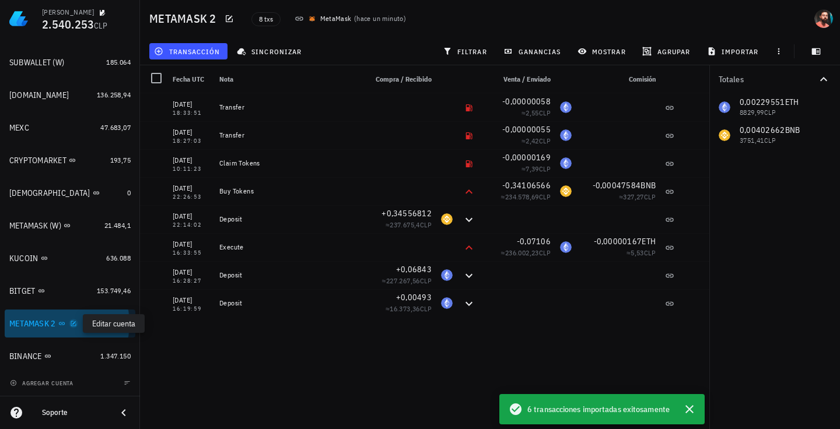
click at [75, 325] on icon "button" at bounding box center [73, 323] width 7 height 7
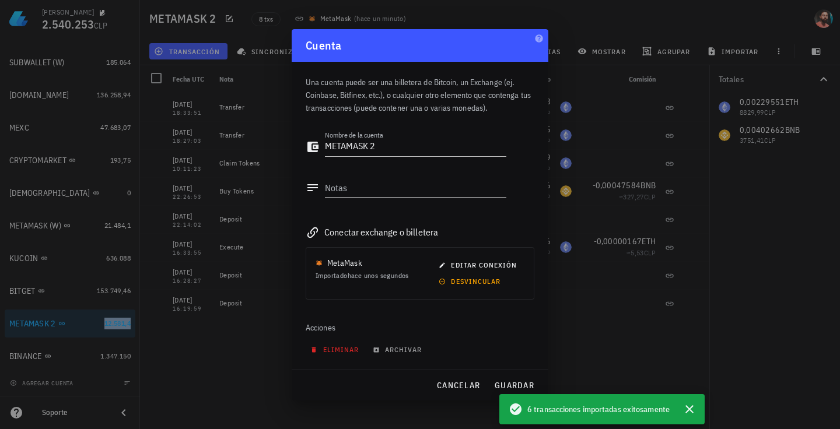
click at [342, 343] on button "eliminar" at bounding box center [335, 350] width 61 height 16
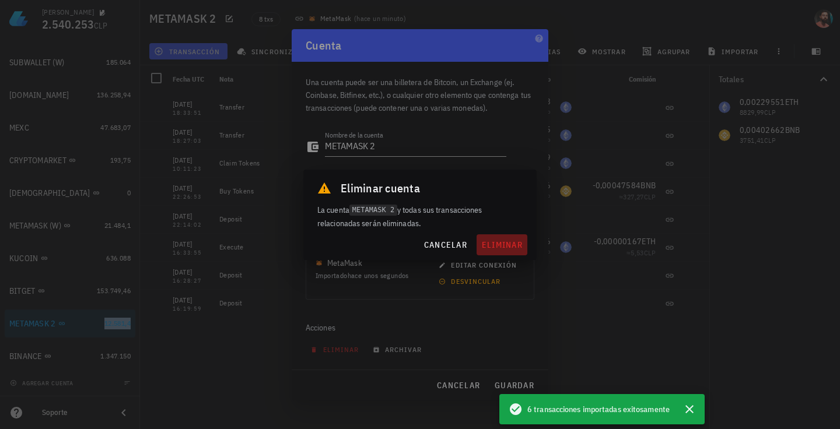
click at [501, 240] on span "eliminar" at bounding box center [501, 245] width 41 height 10
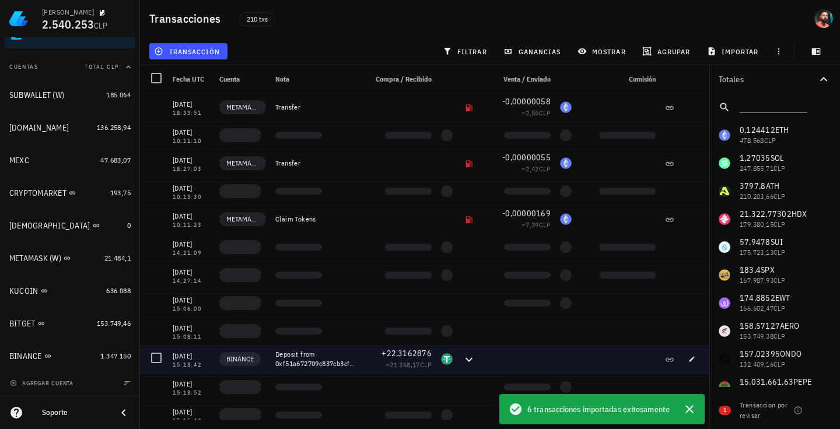
scroll to position [120, 0]
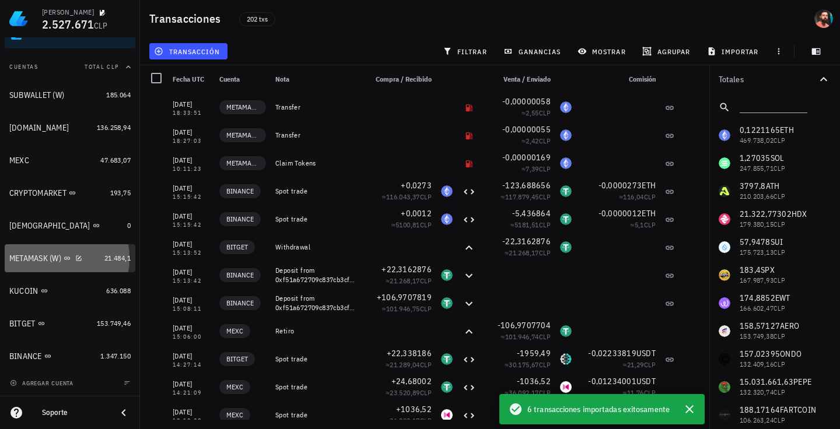
click at [120, 252] on div "21.484,1" at bounding box center [117, 258] width 26 height 12
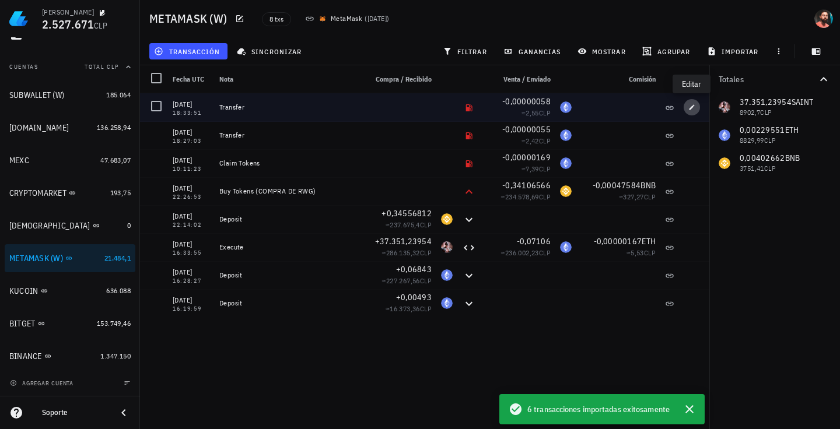
click at [689, 106] on icon "button" at bounding box center [691, 107] width 7 height 7
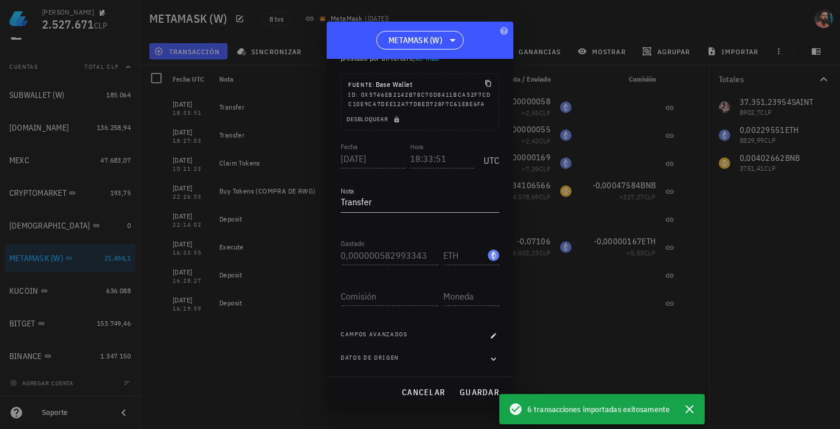
click at [390, 332] on span "Campos avanzados" at bounding box center [373, 336] width 67 height 12
click at [491, 336] on icon "button" at bounding box center [493, 335] width 5 height 5
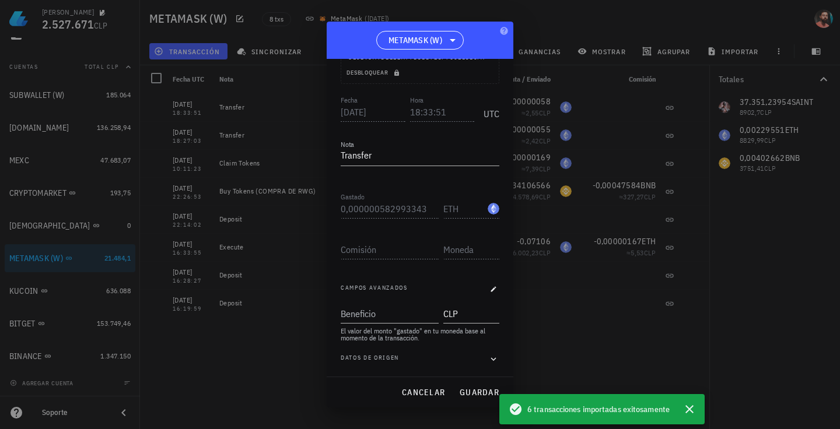
scroll to position [115, 0]
click at [381, 318] on input "Beneficio" at bounding box center [388, 313] width 96 height 19
click at [488, 354] on icon "button" at bounding box center [493, 359] width 10 height 14
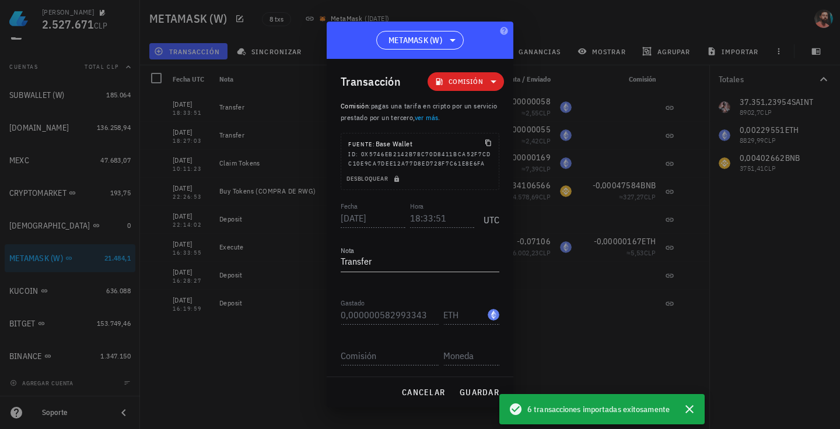
scroll to position [0, 0]
click at [486, 85] on icon at bounding box center [493, 82] width 14 height 14
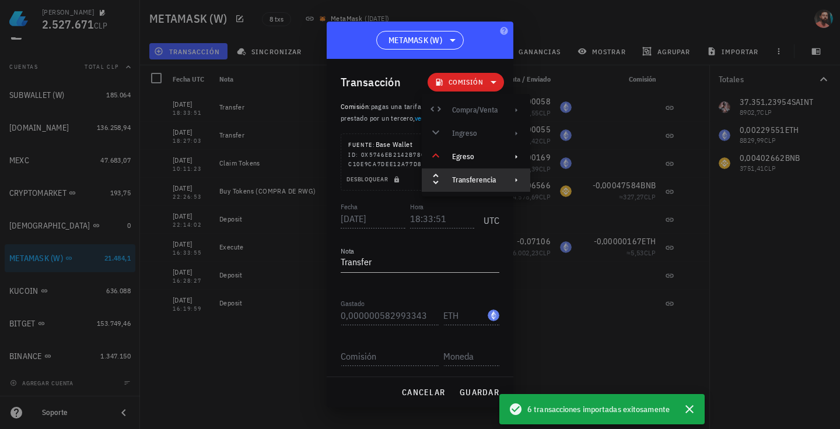
click at [497, 178] on div "Transferencia" at bounding box center [474, 179] width 45 height 9
click at [480, 117] on div "Compra/Venta Ingreso Egreso Transferencia" at bounding box center [476, 145] width 108 height 93
click at [414, 118] on span "pagas una tarifa en cripto por un servicio prestado por un tercero, ver más ." at bounding box center [418, 112] width 156 height 20
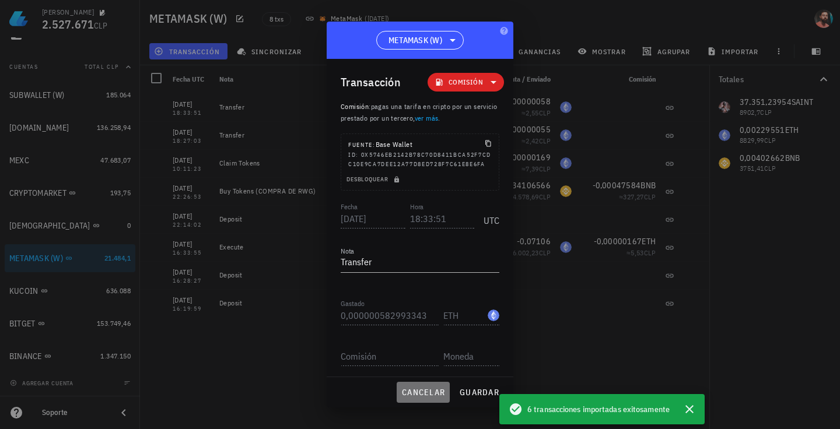
click at [412, 387] on span "cancelar" at bounding box center [423, 392] width 44 height 10
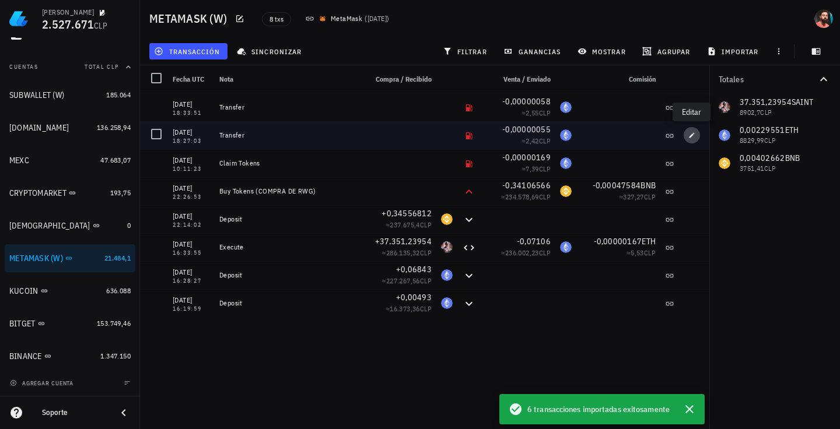
click at [689, 135] on icon "button" at bounding box center [691, 135] width 7 height 7
type input "18:27:03"
type input "0,000000554411514"
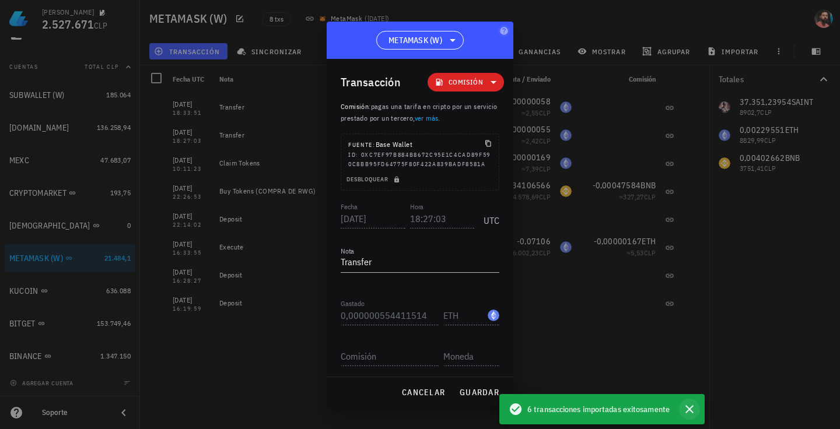
click at [690, 415] on icon "button" at bounding box center [689, 409] width 14 height 14
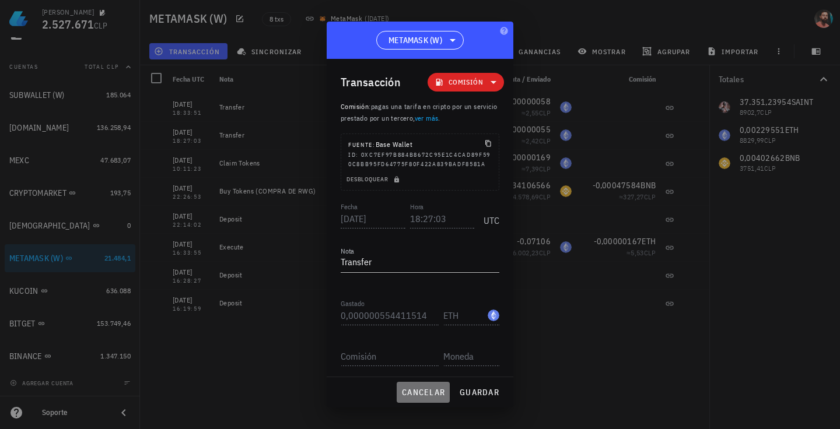
click at [426, 398] on span "cancelar" at bounding box center [423, 392] width 44 height 10
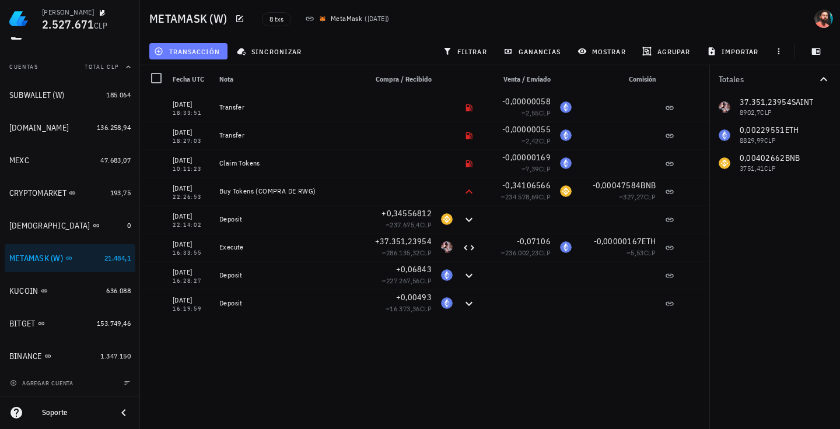
click at [208, 47] on span "transacción" at bounding box center [188, 51] width 64 height 9
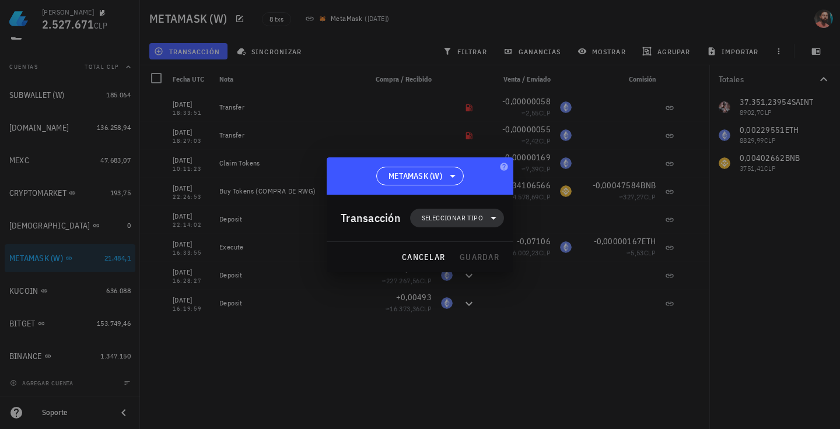
click at [476, 217] on span "Seleccionar tipo" at bounding box center [452, 218] width 61 height 12
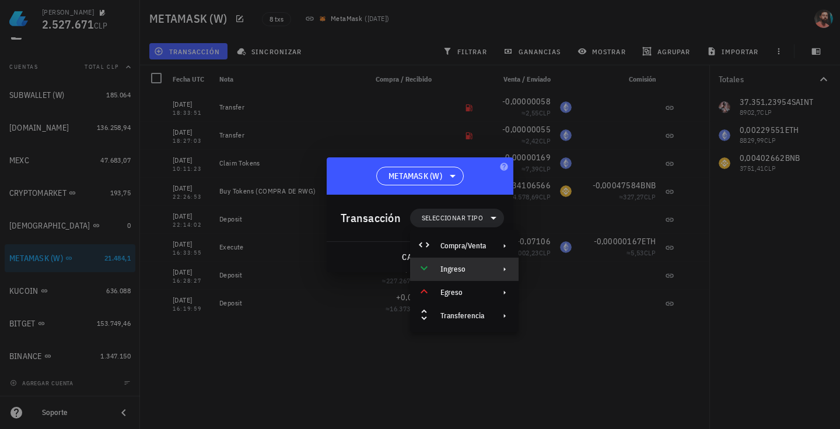
click at [494, 272] on div "Ingreso" at bounding box center [464, 269] width 108 height 23
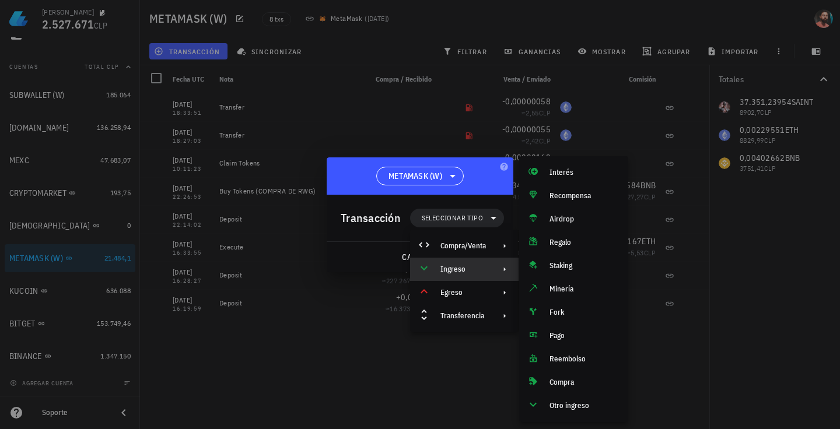
click at [639, 358] on div at bounding box center [420, 214] width 840 height 429
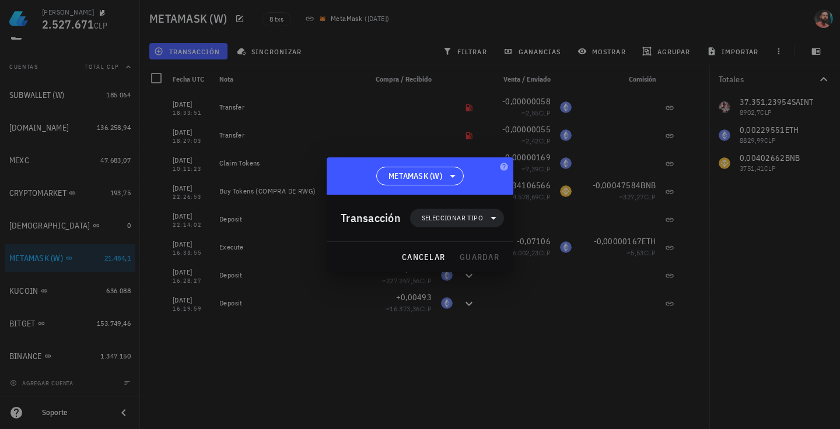
click at [639, 358] on div at bounding box center [420, 214] width 840 height 429
click at [423, 257] on span "cancelar" at bounding box center [423, 257] width 44 height 10
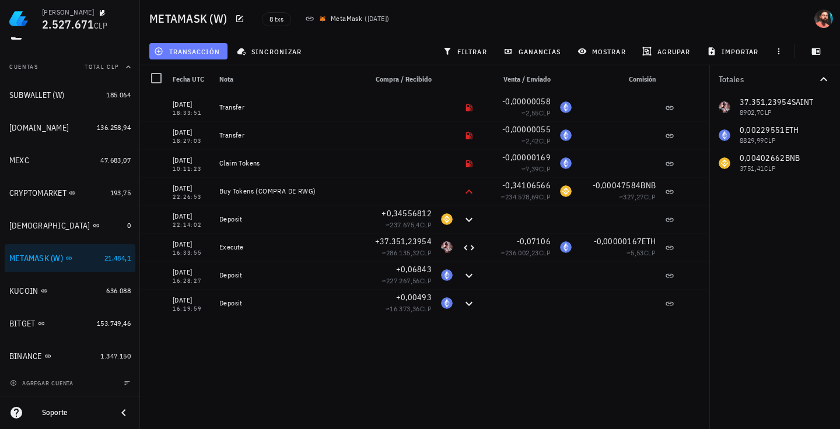
click at [208, 54] on span "transacción" at bounding box center [188, 51] width 64 height 9
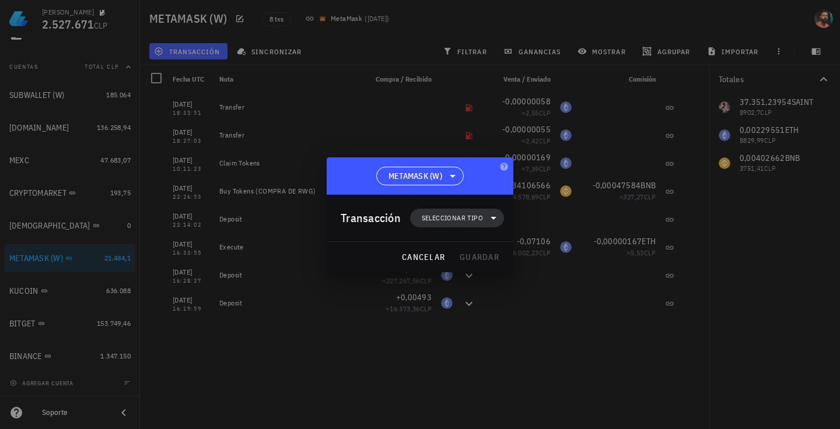
click at [429, 212] on span "Seleccionar tipo" at bounding box center [457, 218] width 80 height 19
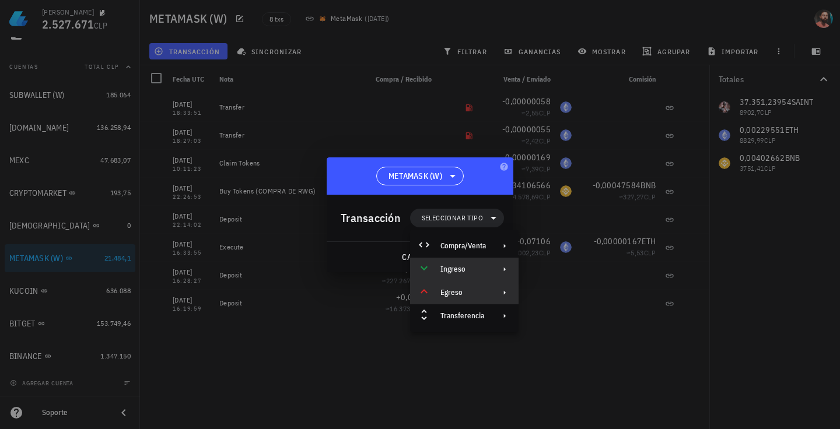
click at [476, 292] on div "Egreso" at bounding box center [462, 292] width 45 height 9
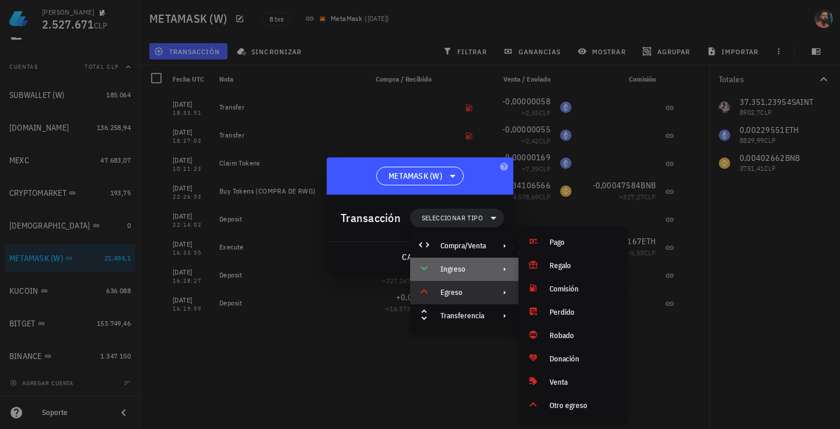
click at [464, 268] on div "Ingreso" at bounding box center [462, 269] width 45 height 9
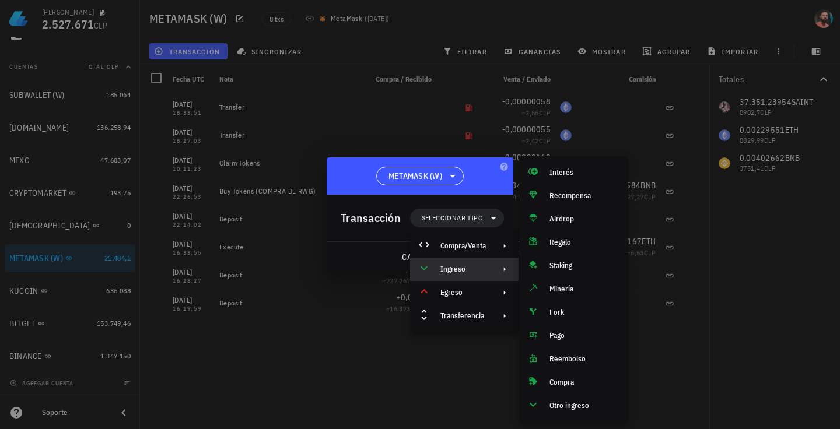
click at [460, 387] on div at bounding box center [420, 214] width 840 height 429
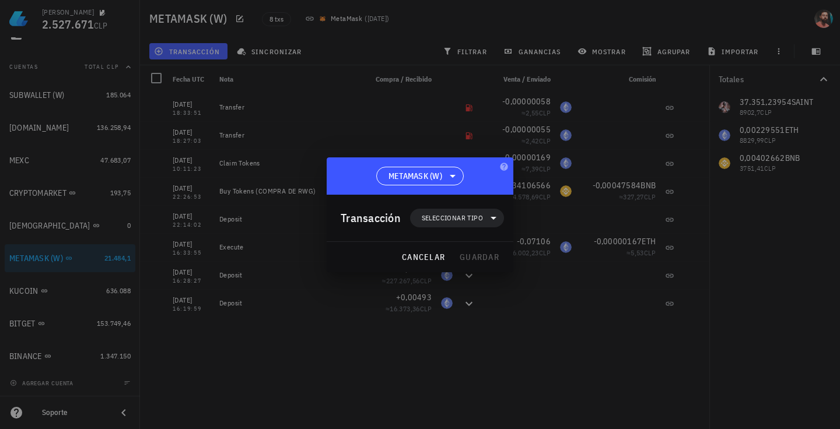
click at [460, 387] on div at bounding box center [420, 214] width 840 height 429
click at [416, 261] on span "cancelar" at bounding box center [423, 257] width 44 height 10
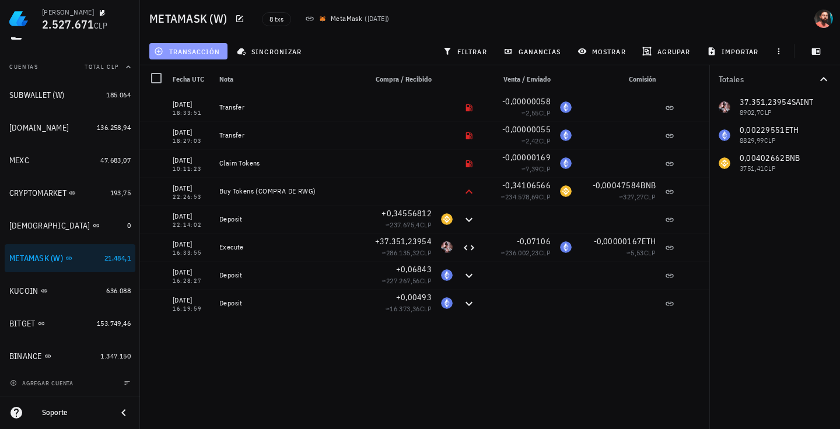
click at [174, 55] on span "transacción" at bounding box center [188, 51] width 64 height 9
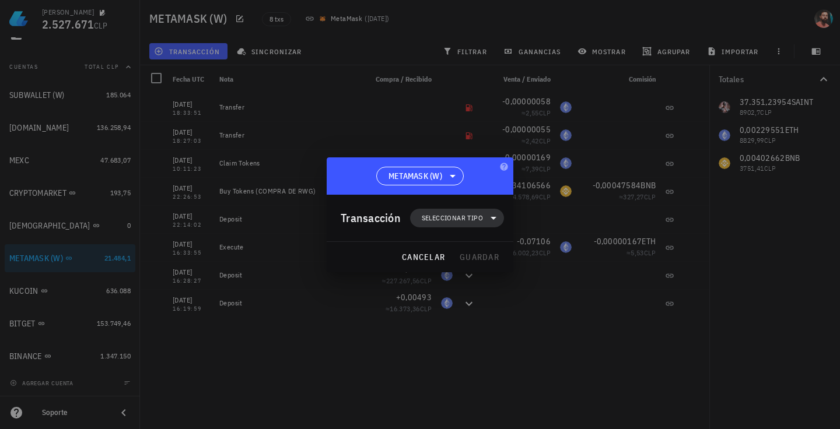
click at [416, 216] on span "Seleccionar tipo" at bounding box center [457, 218] width 94 height 19
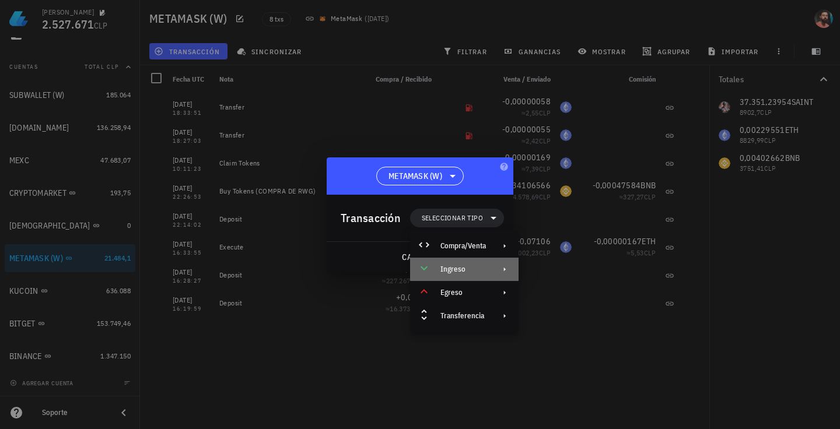
click at [477, 264] on div "Ingreso" at bounding box center [464, 269] width 108 height 23
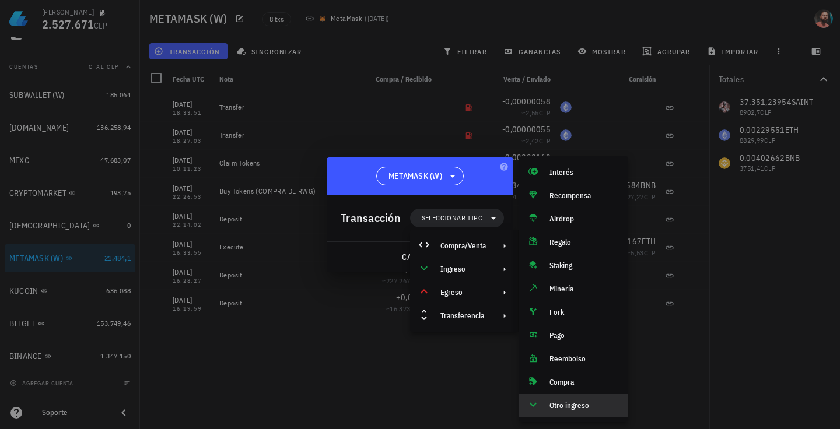
click at [564, 398] on div "Otro ingreso" at bounding box center [573, 405] width 109 height 23
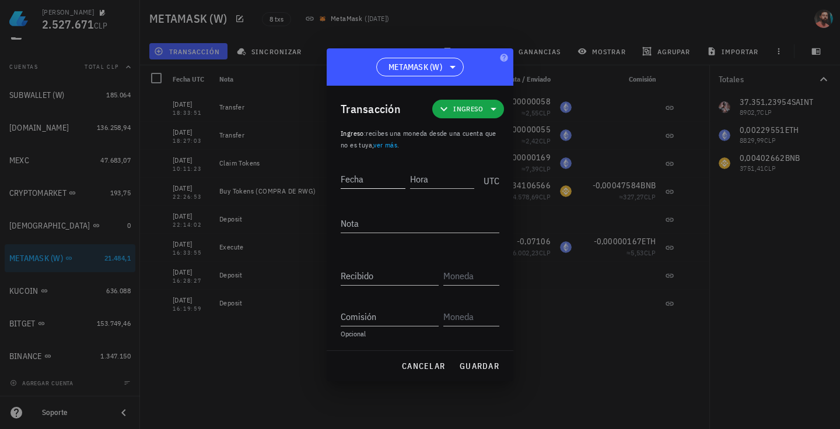
click at [348, 175] on div "Fecha" at bounding box center [372, 179] width 65 height 19
type input "[DATE]"
click at [451, 180] on input "Hora" at bounding box center [443, 179] width 62 height 19
type input "10:11:23"
click at [421, 225] on textarea "Nota" at bounding box center [419, 223] width 159 height 19
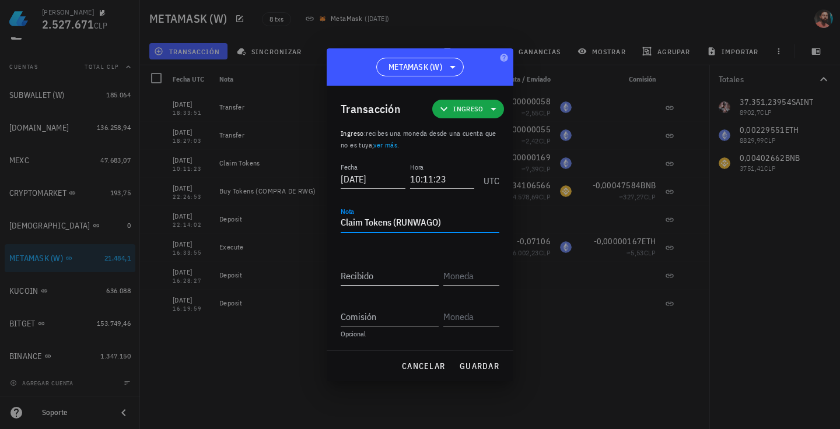
type textarea "Claim Tokens (RUNWAGO)"
click at [387, 276] on input "Recibido" at bounding box center [389, 275] width 98 height 19
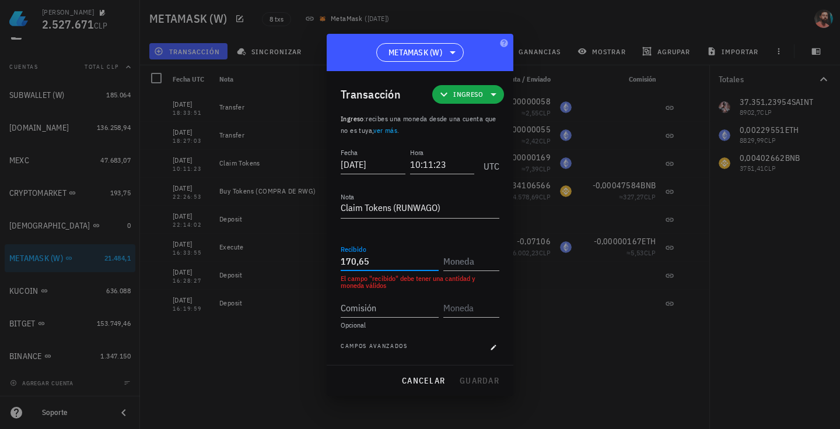
type input "170,65"
click at [465, 269] on input "text" at bounding box center [470, 261] width 54 height 19
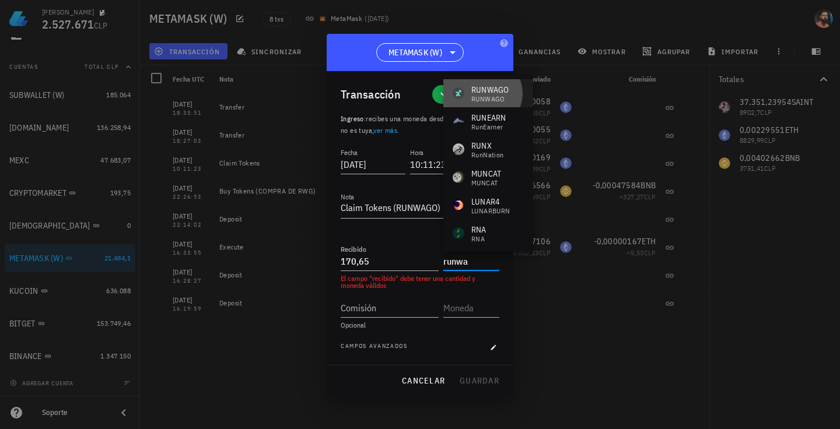
click at [472, 82] on div "RUNWAGO RUNWAGO" at bounding box center [488, 93] width 90 height 28
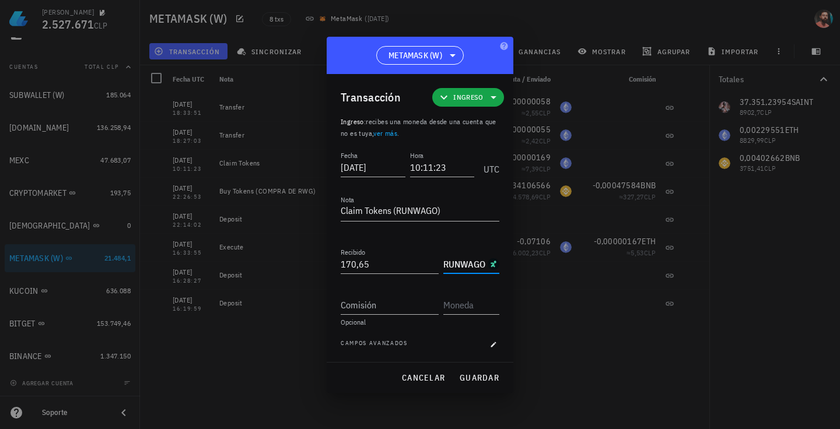
type input "RUNWAGO"
click at [451, 324] on div "Opcional" at bounding box center [419, 322] width 159 height 7
click at [464, 373] on span "guardar" at bounding box center [479, 378] width 40 height 10
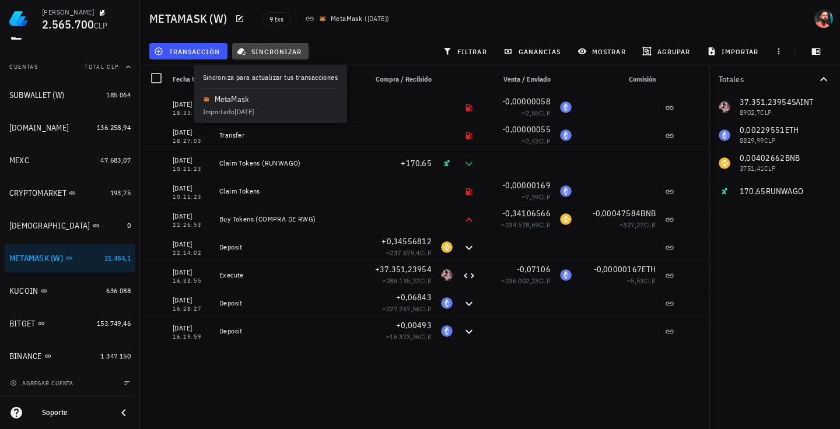
click at [265, 55] on span "sincronizar" at bounding box center [270, 51] width 62 height 9
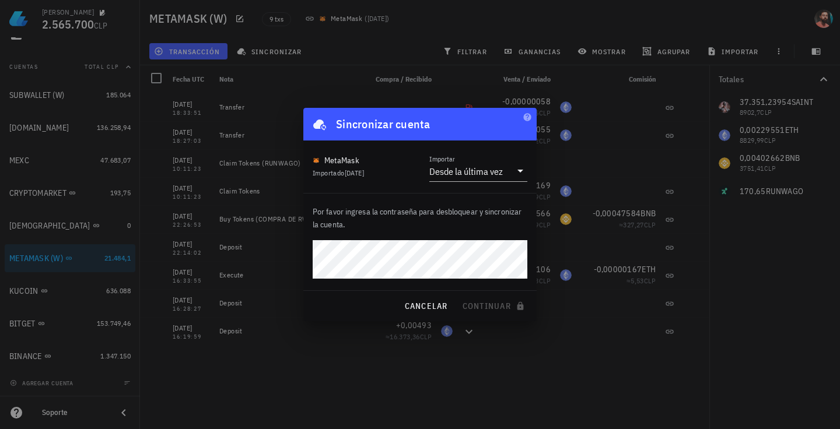
click at [318, 57] on div at bounding box center [420, 214] width 840 height 429
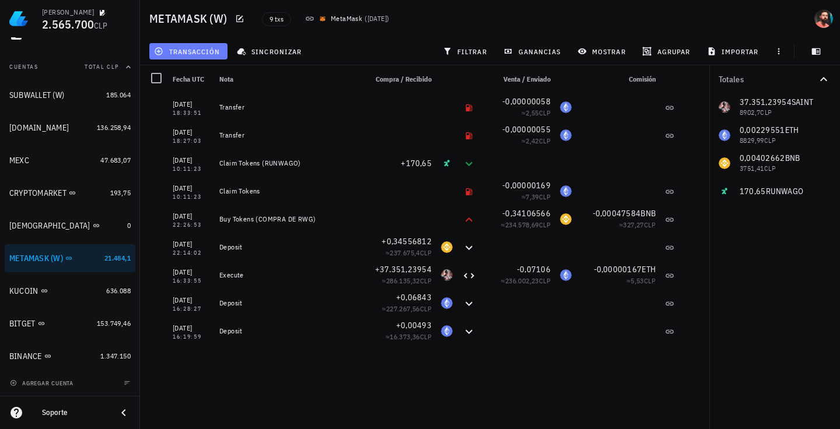
click at [208, 48] on span "transacción" at bounding box center [188, 51] width 64 height 9
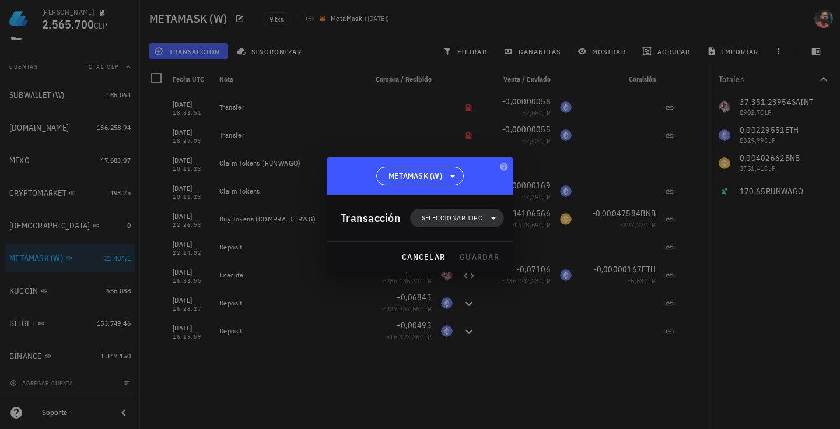
click at [463, 210] on span "Seleccionar tipo" at bounding box center [457, 218] width 80 height 19
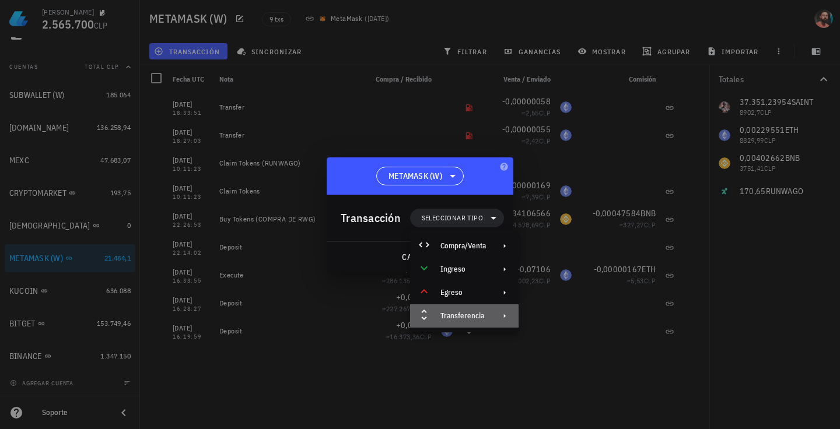
click at [466, 306] on div "Transferencia" at bounding box center [464, 315] width 108 height 23
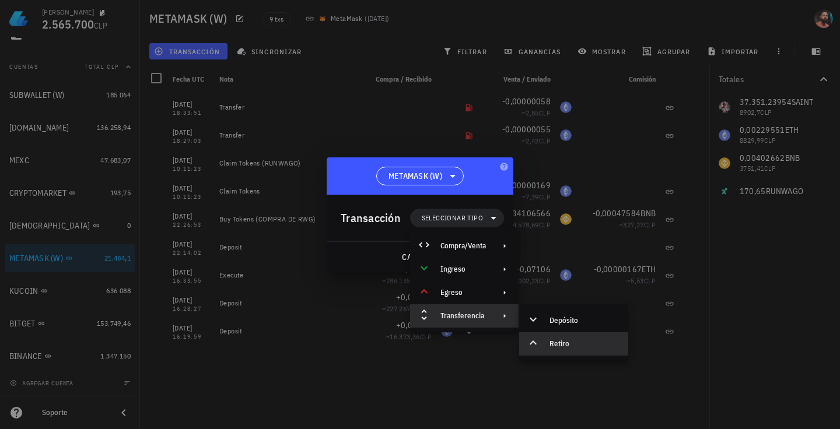
click at [542, 340] on div "Retiro" at bounding box center [573, 343] width 109 height 23
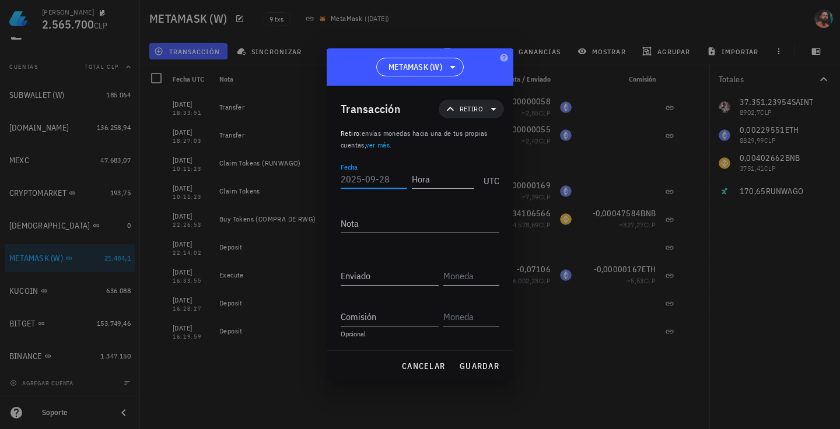
click at [373, 176] on input "Fecha" at bounding box center [373, 179] width 66 height 19
type input "2"
type input "[DATE]"
click at [447, 176] on input "Hora" at bounding box center [441, 179] width 66 height 19
type input "18:33:51"
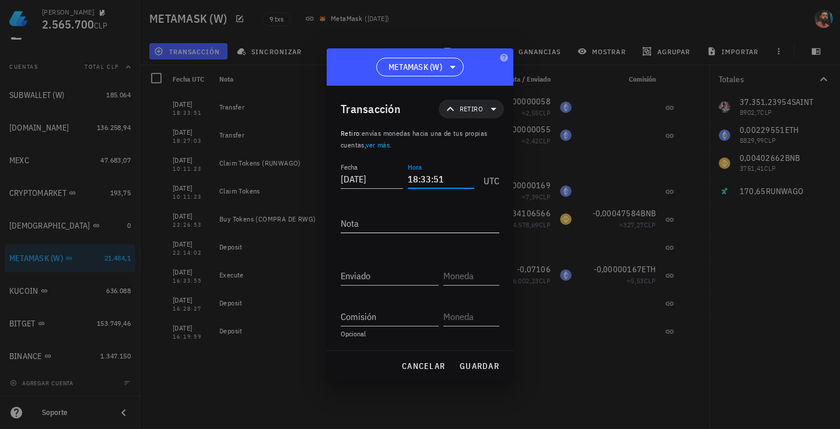
click at [363, 222] on textarea "Nota" at bounding box center [419, 223] width 159 height 19
type textarea "Retiro"
click at [395, 269] on input "Enviado" at bounding box center [389, 275] width 98 height 19
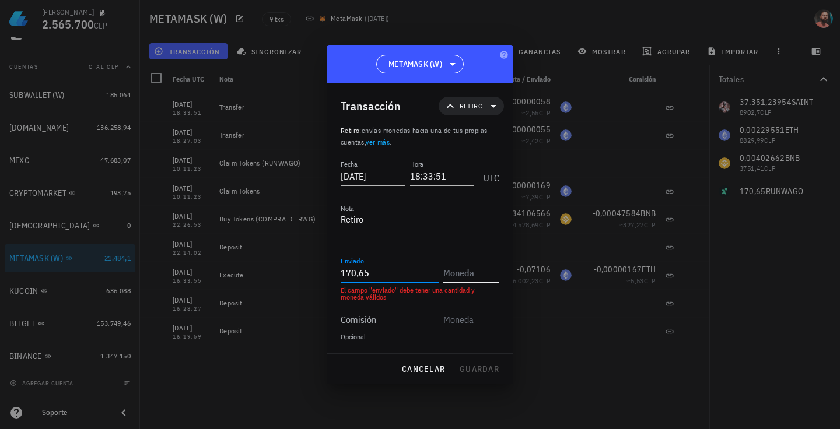
type input "170,65"
click at [475, 280] on input "text" at bounding box center [470, 273] width 54 height 19
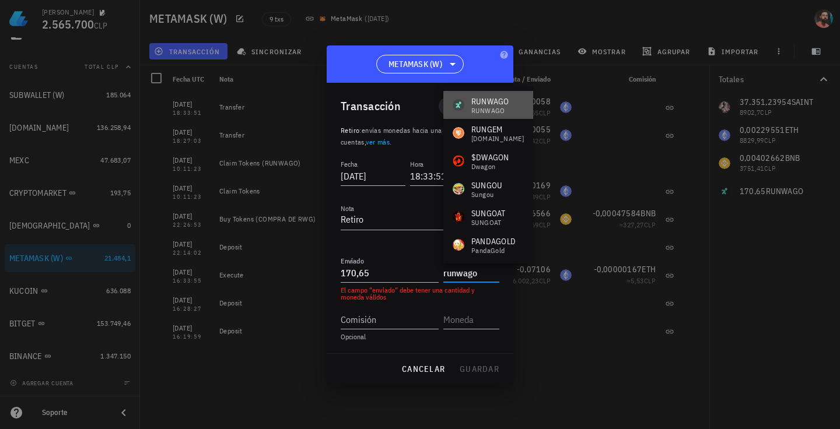
click at [467, 112] on div "RUNWAGO RUNWAGO" at bounding box center [480, 105] width 57 height 19
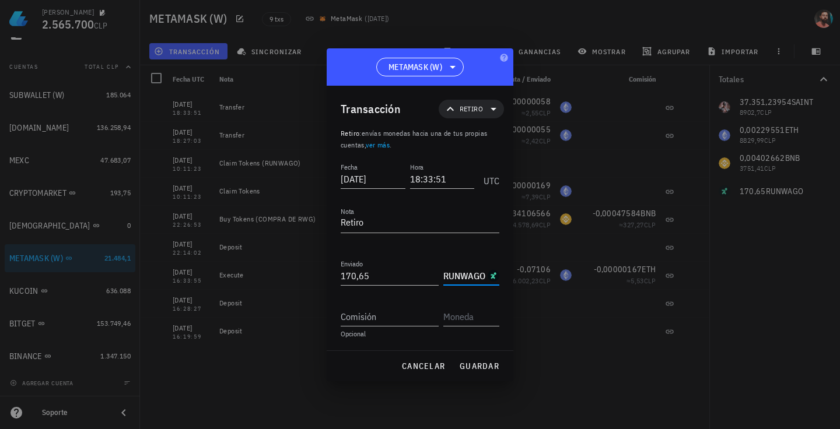
type input "RUNWAGO"
click at [415, 348] on div "Fecha [DATE] Hora 18:33:51 UTC Nota Retiro Recibido Enviado 170,65 RUNWAGO Comi…" at bounding box center [419, 255] width 159 height 190
click at [473, 363] on span "guardar" at bounding box center [479, 366] width 40 height 10
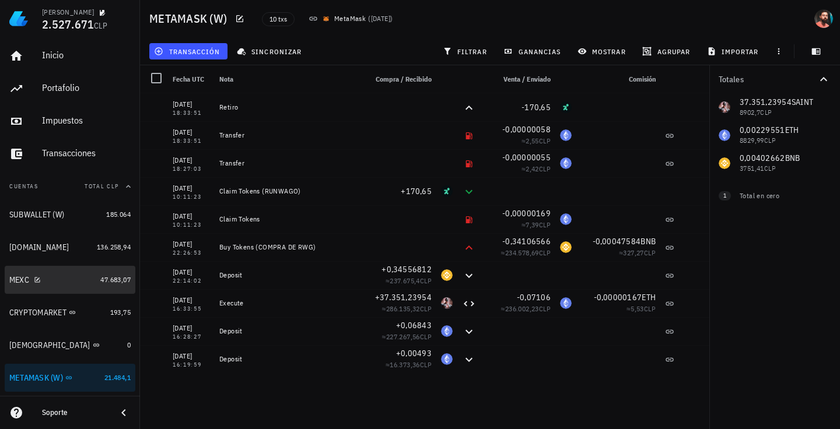
click at [105, 272] on link "MEXC 47.683,07" at bounding box center [70, 280] width 131 height 28
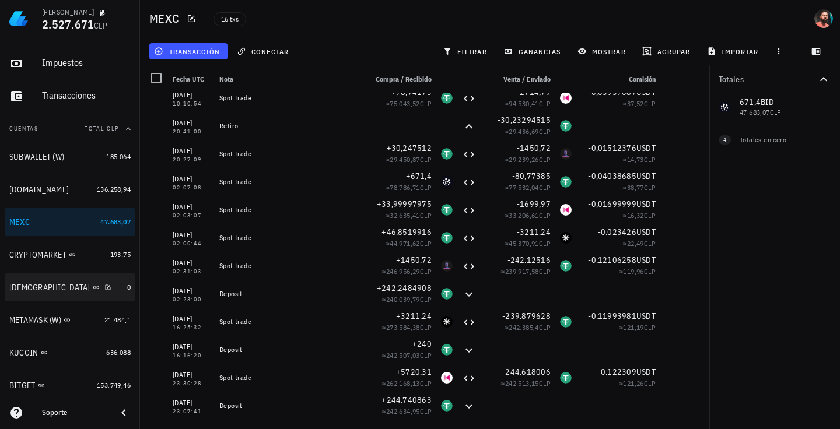
scroll to position [58, 0]
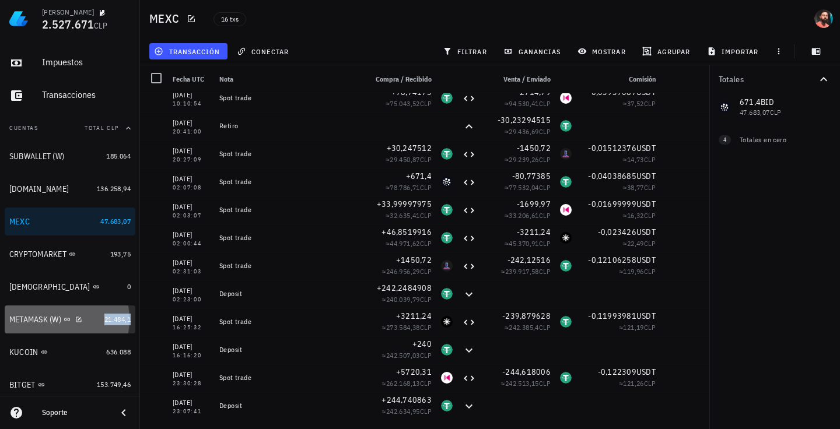
click at [116, 317] on span "21.484,1" at bounding box center [117, 319] width 26 height 9
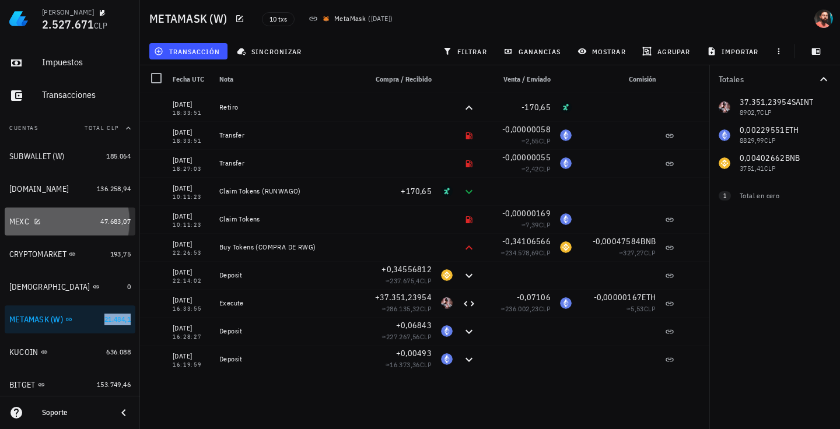
click at [113, 226] on div "47.683,07" at bounding box center [115, 222] width 30 height 12
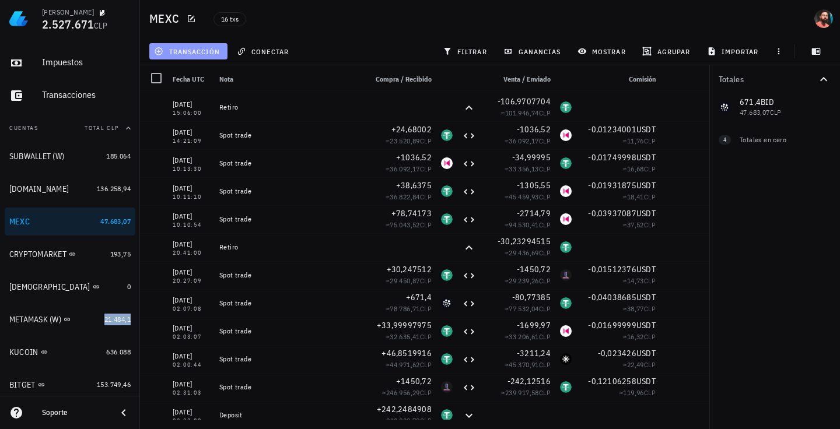
click at [204, 48] on span "transacción" at bounding box center [188, 51] width 64 height 9
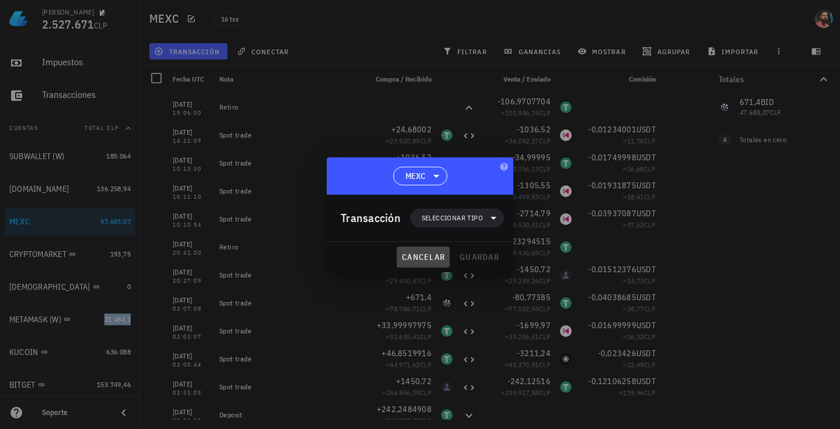
click at [411, 248] on button "cancelar" at bounding box center [422, 257] width 53 height 21
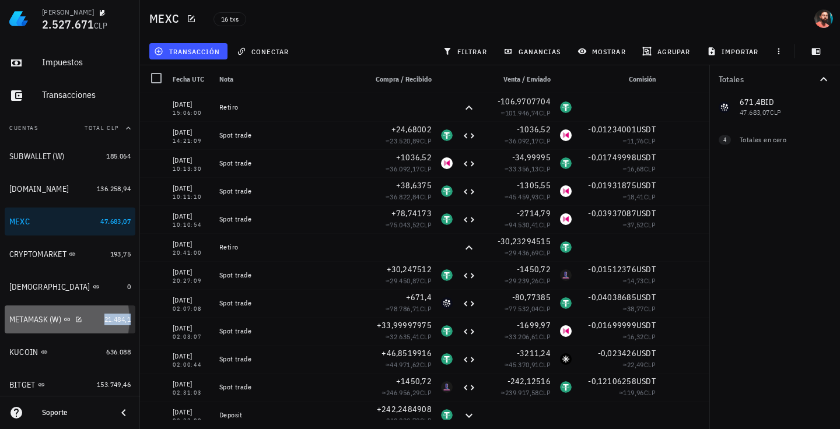
click at [94, 325] on link "METAMASK (W) 21.484,1" at bounding box center [70, 319] width 131 height 28
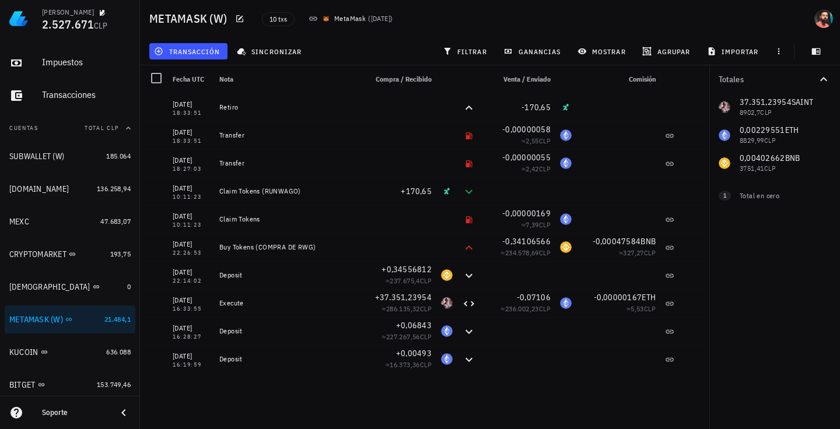
click at [545, 387] on div "[DATE] 18:33:51 Retiro -170,65 [DATE] 18:33:51 Transfer -0,00000058 ≈ 2,55 CLP …" at bounding box center [424, 256] width 569 height 326
click at [105, 212] on link "MEXC 47.683,07" at bounding box center [70, 222] width 131 height 28
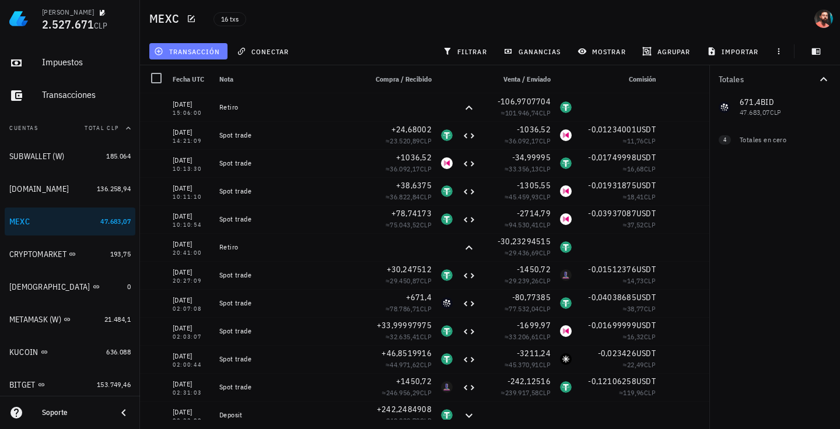
click at [188, 51] on span "transacción" at bounding box center [188, 51] width 64 height 9
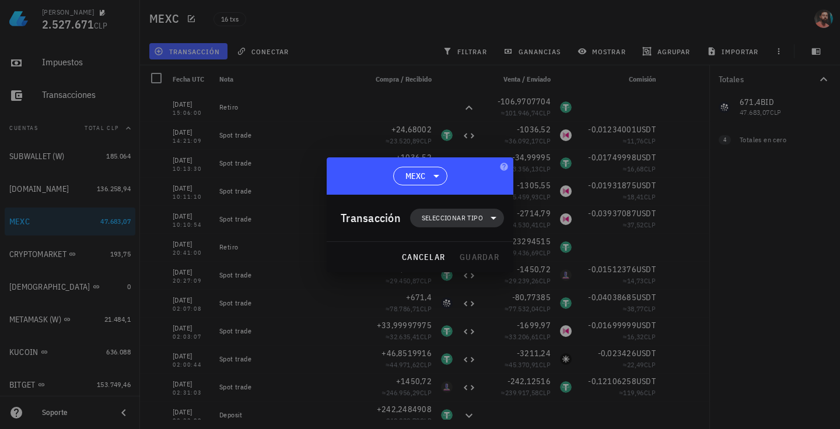
click at [447, 209] on span "Seleccionar tipo" at bounding box center [457, 218] width 80 height 19
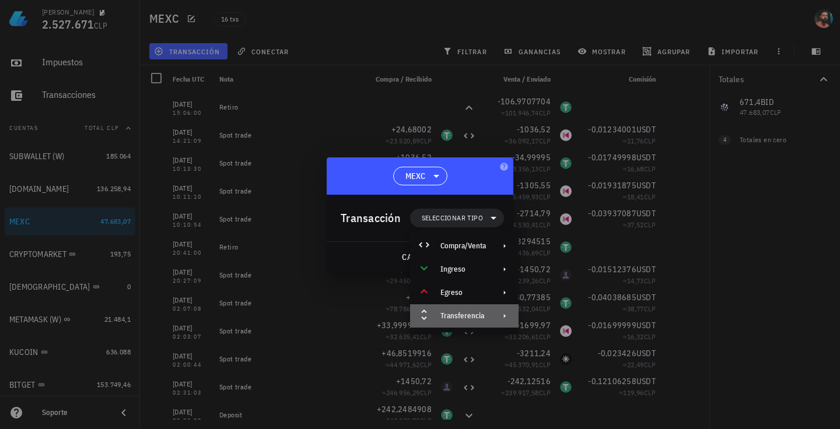
click at [472, 309] on div "Transferencia" at bounding box center [464, 315] width 108 height 23
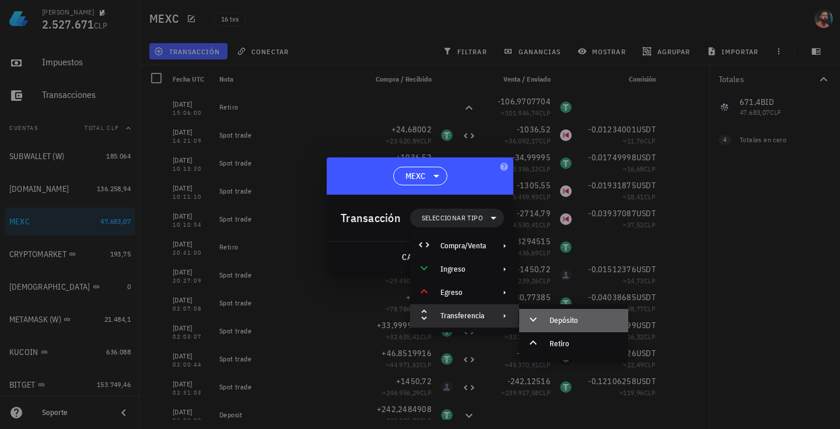
click at [552, 325] on div "Depósito" at bounding box center [583, 320] width 69 height 9
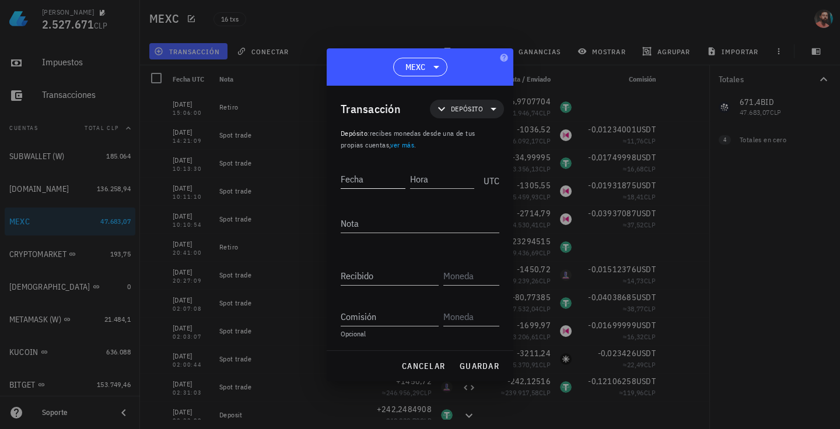
click at [363, 172] on input "Fecha" at bounding box center [372, 179] width 65 height 19
type input "[DATE]"
click at [447, 184] on input "Hora" at bounding box center [443, 179] width 62 height 19
type input "18:34:34"
click at [359, 227] on textarea "Nota" at bounding box center [419, 223] width 159 height 19
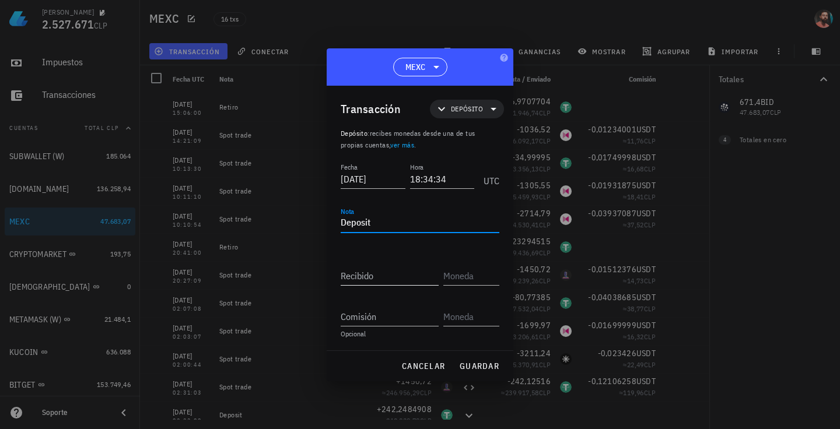
type textarea "Deposit"
click at [375, 265] on div "Recibido" at bounding box center [391, 272] width 103 height 26
click at [363, 279] on input "Recibido" at bounding box center [389, 275] width 98 height 19
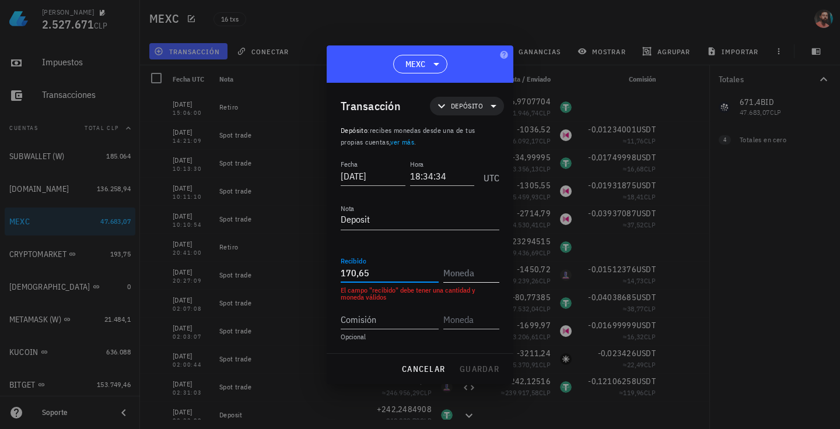
type input "170,65"
click at [474, 276] on input "text" at bounding box center [470, 273] width 54 height 19
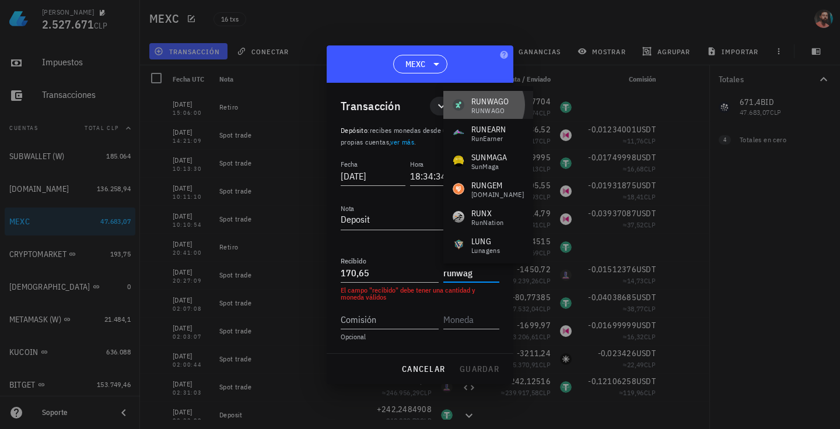
click at [482, 111] on div "RUNWAGO" at bounding box center [490, 110] width 38 height 7
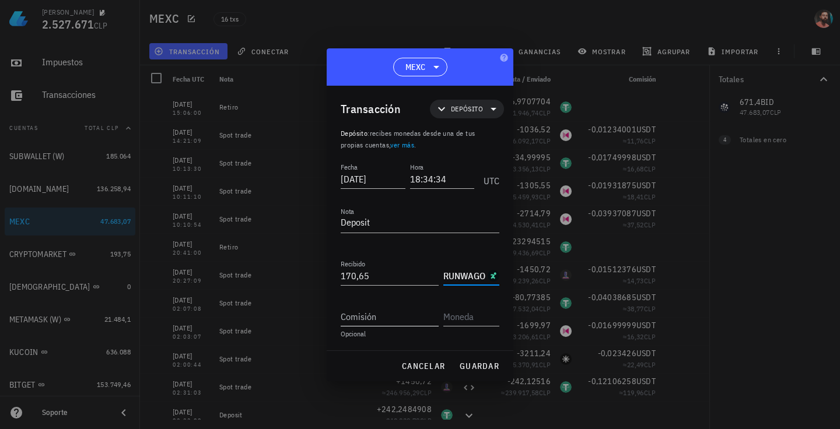
type input "RUNWAGO"
click at [396, 313] on input "Comisión" at bounding box center [389, 316] width 98 height 19
click at [442, 336] on div "Opcional" at bounding box center [419, 334] width 159 height 7
click at [466, 361] on span "guardar" at bounding box center [479, 366] width 40 height 10
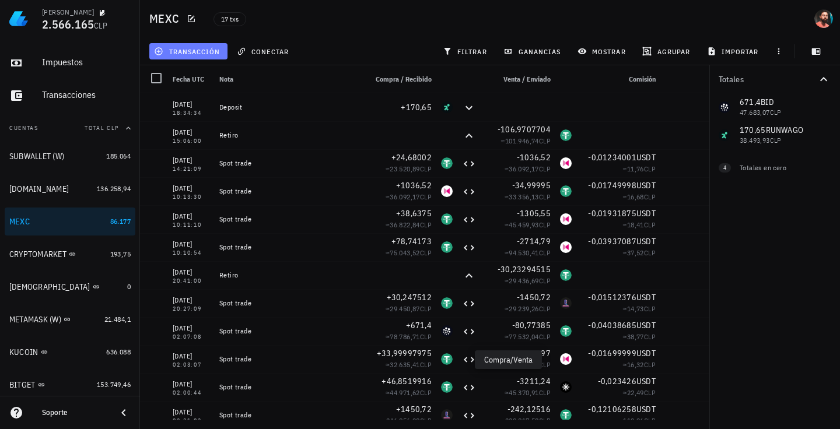
click at [175, 57] on button "transacción" at bounding box center [188, 51] width 78 height 16
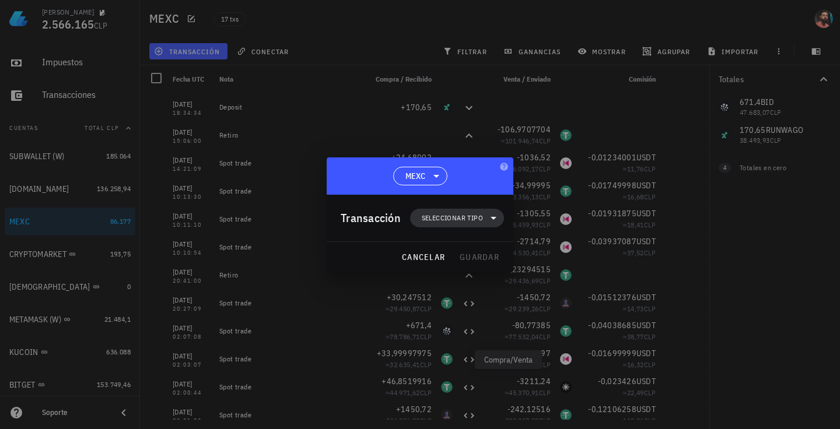
click at [466, 217] on span "Seleccionar tipo" at bounding box center [452, 218] width 61 height 12
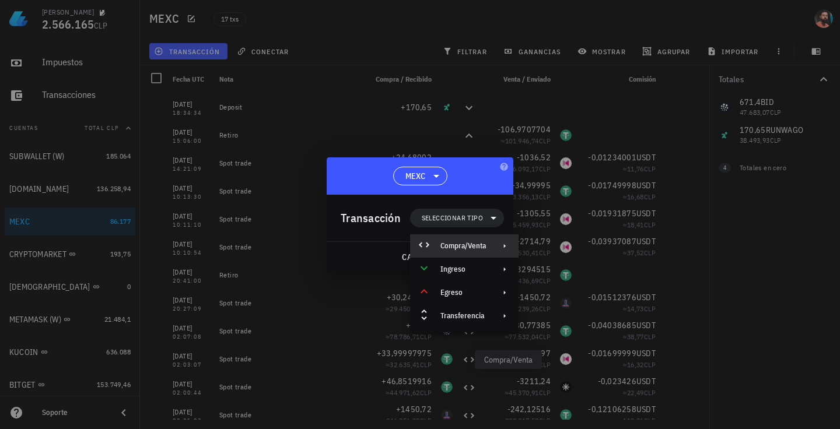
click at [494, 241] on div "Compra/Venta" at bounding box center [464, 245] width 108 height 23
click at [562, 248] on div "Compra/Venta" at bounding box center [583, 250] width 69 height 9
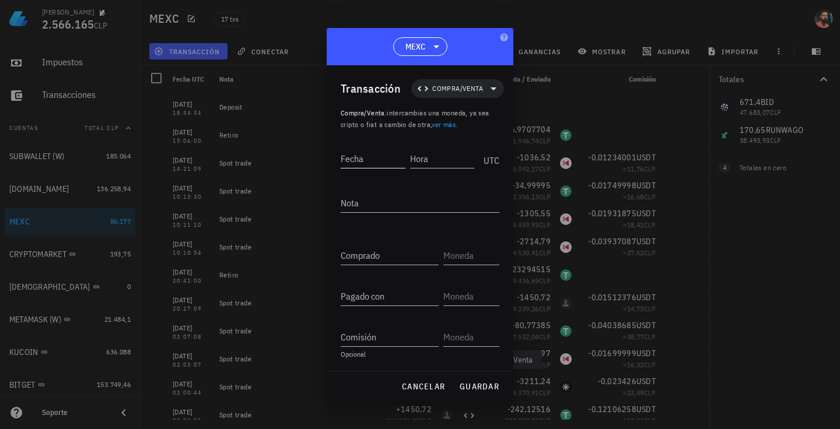
click at [361, 167] on div "Fecha" at bounding box center [372, 158] width 65 height 19
type input "[DATE]"
click at [423, 154] on input "Hora" at bounding box center [441, 158] width 66 height 19
type input "18:37:00"
click at [422, 199] on textarea "Nota" at bounding box center [419, 203] width 159 height 19
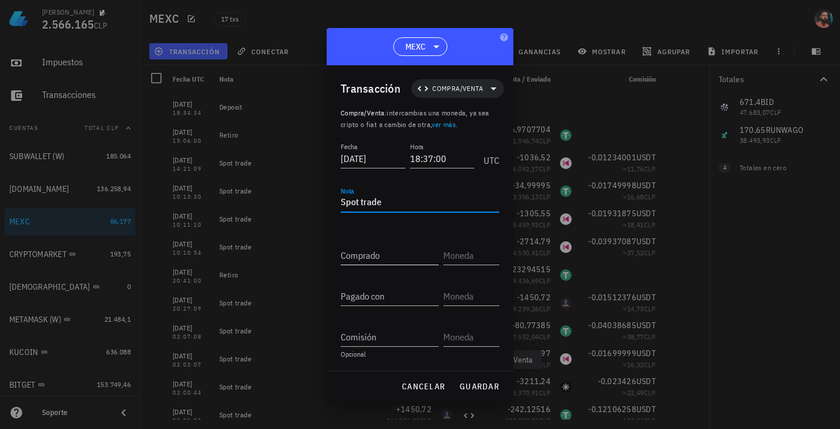
type textarea "Spot trade"
click at [392, 257] on input "Comprado" at bounding box center [389, 255] width 98 height 19
click at [469, 261] on input "text" at bounding box center [470, 255] width 54 height 19
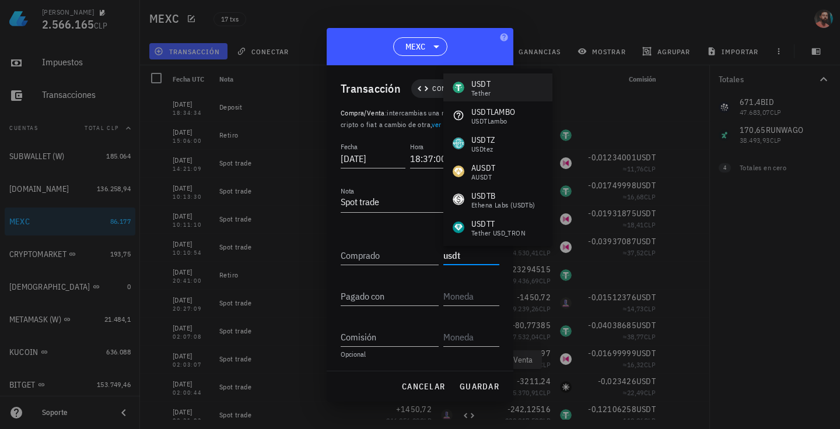
click at [498, 91] on div "USDT Tether" at bounding box center [497, 87] width 109 height 28
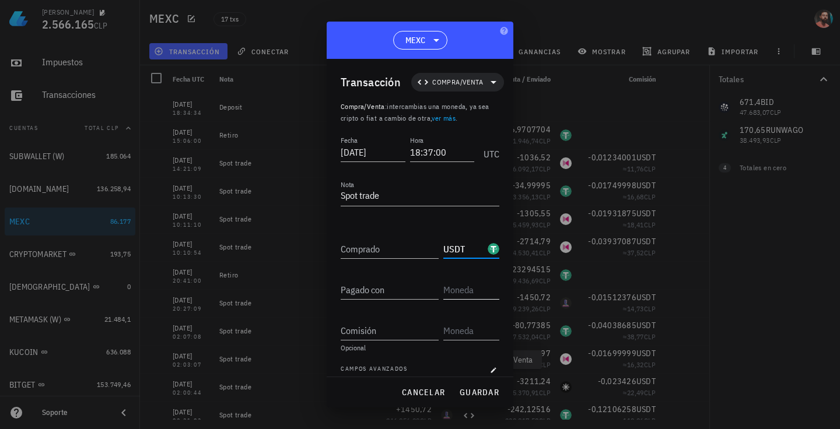
type input "USDT"
click at [453, 284] on input "text" at bounding box center [470, 289] width 54 height 19
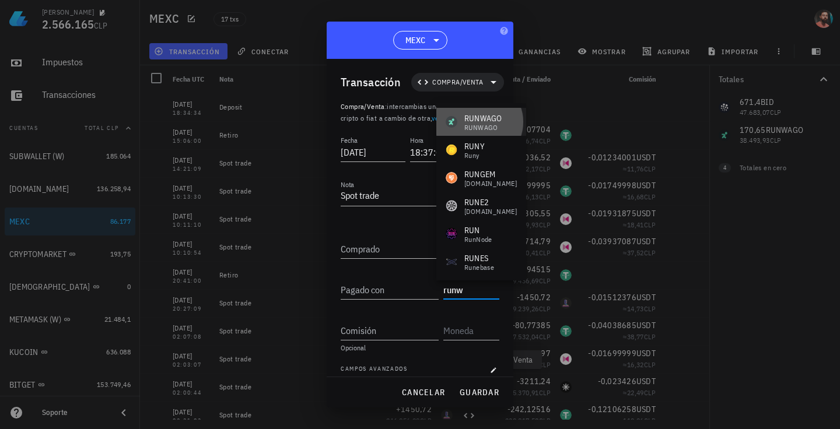
click at [458, 128] on div "RUNWAGO RUNWAGO" at bounding box center [473, 122] width 57 height 19
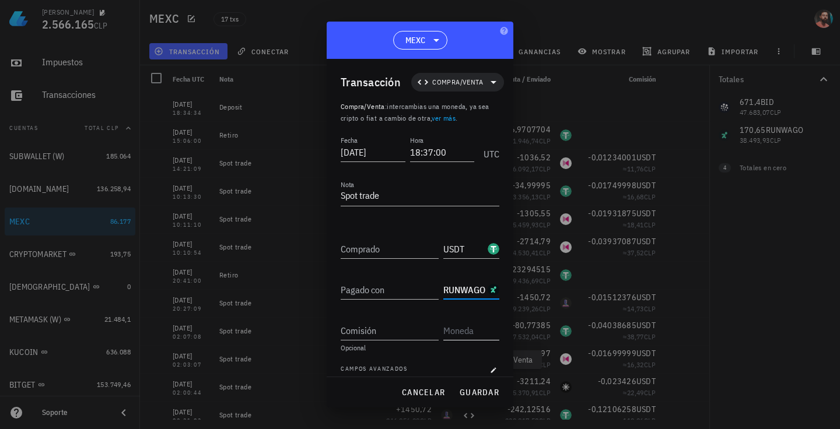
type input "RUNWAGO"
click at [447, 316] on div at bounding box center [471, 327] width 56 height 26
click at [389, 293] on input "Pagado con" at bounding box center [389, 289] width 98 height 19
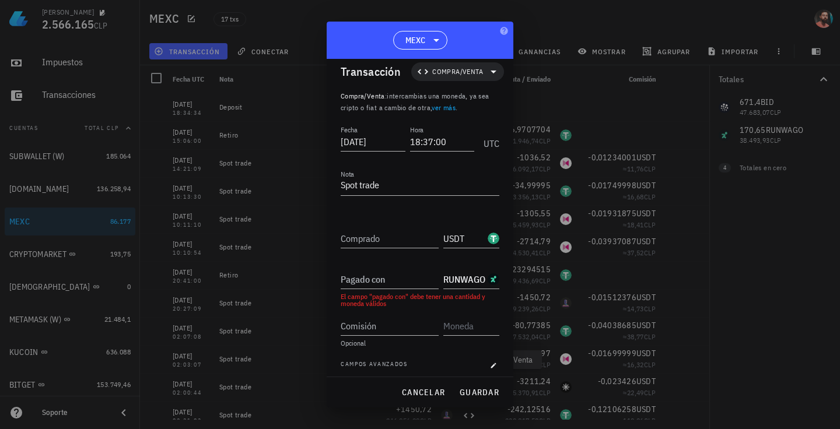
click at [483, 354] on div "Fecha [DATE] Hora 18:37:00 UTC Nota Spot trade Comprado USDT Pagado con RUNWAGO…" at bounding box center [419, 253] width 159 height 260
click at [488, 368] on button "button" at bounding box center [493, 366] width 12 height 12
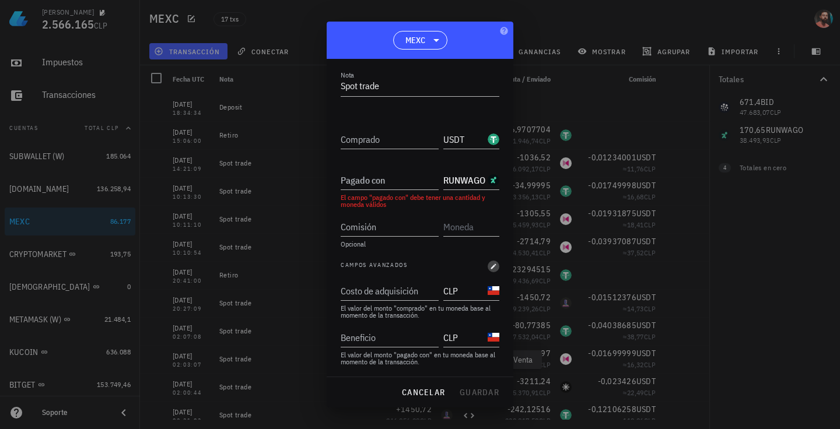
click at [490, 265] on icon "button" at bounding box center [493, 266] width 7 height 7
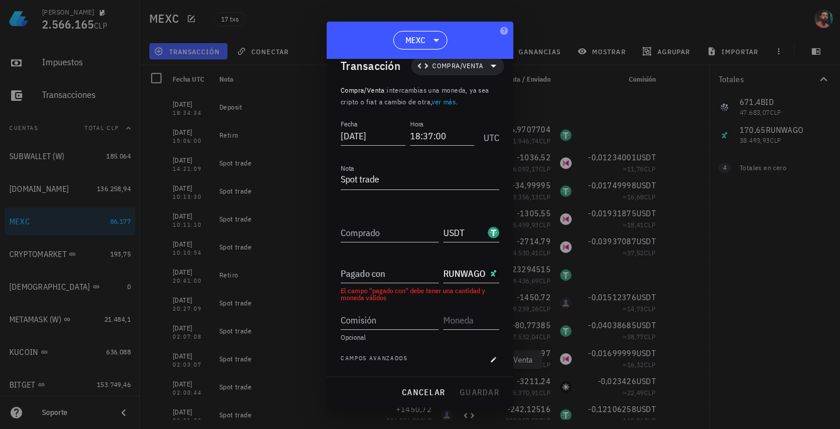
scroll to position [16, 0]
click at [429, 304] on div "Comisión" at bounding box center [391, 317] width 103 height 26
click at [391, 283] on div "Pagado con" at bounding box center [389, 273] width 98 height 19
click at [398, 229] on input "Comprado" at bounding box center [389, 232] width 98 height 19
click at [385, 263] on div "Pagado con" at bounding box center [391, 270] width 103 height 26
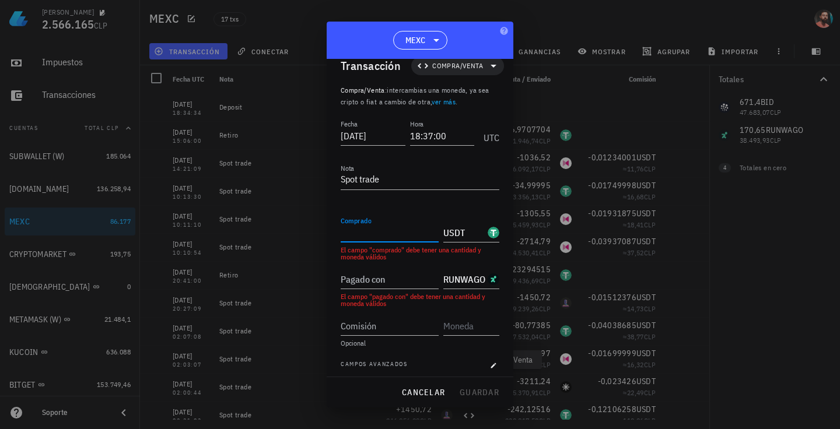
click at [392, 236] on input "Comprado" at bounding box center [389, 232] width 98 height 19
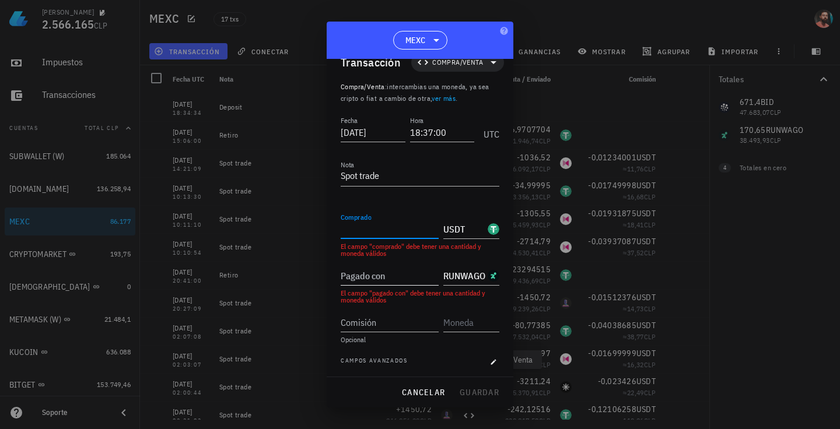
scroll to position [22, 0]
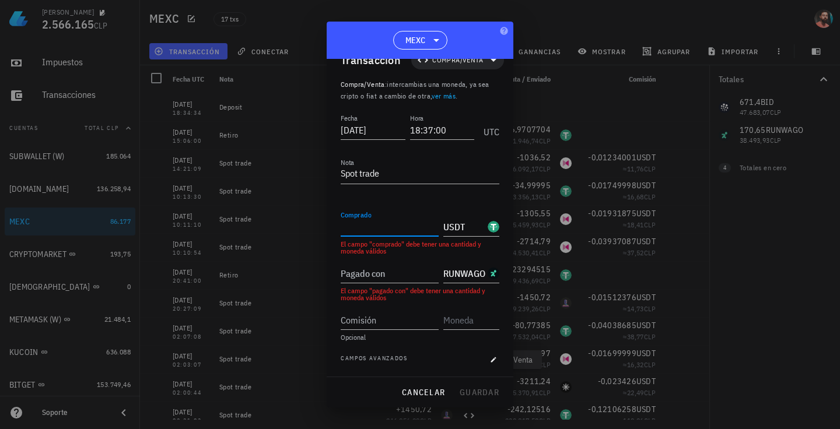
click at [377, 230] on input "Comprado" at bounding box center [389, 226] width 98 height 19
paste input "152,20489528"
type input "152,20489528"
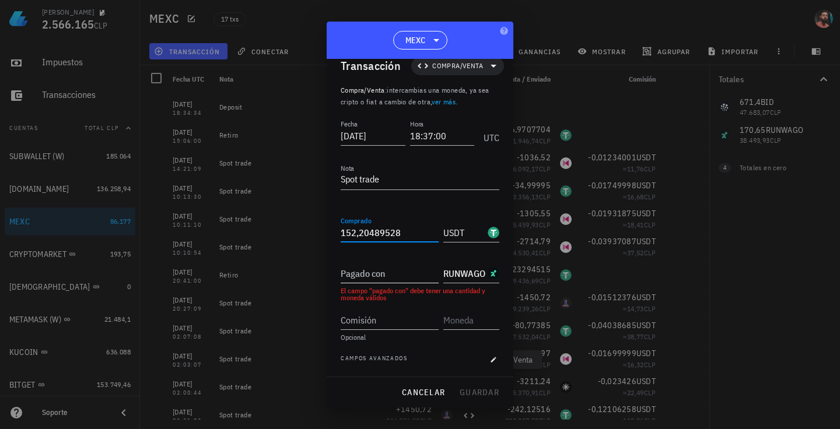
click at [364, 268] on div "Pagado con" at bounding box center [389, 273] width 98 height 19
click at [398, 274] on input "Pagado con" at bounding box center [389, 273] width 98 height 19
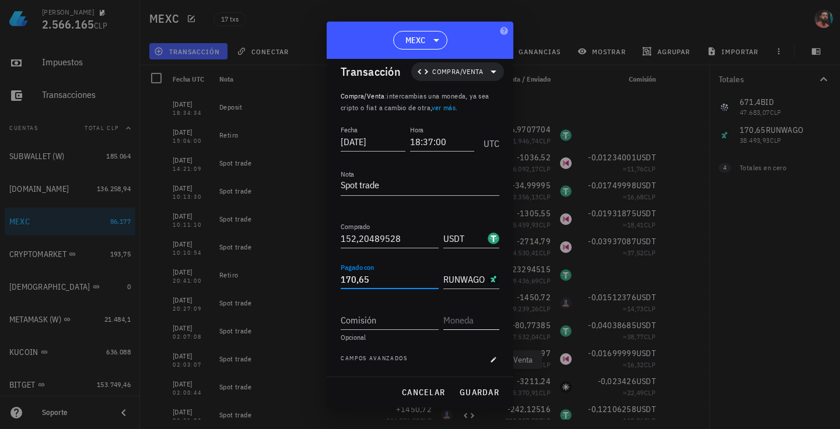
type input "170,65"
click at [453, 325] on input "text" at bounding box center [470, 320] width 54 height 19
click at [449, 317] on input "text" at bounding box center [470, 320] width 54 height 19
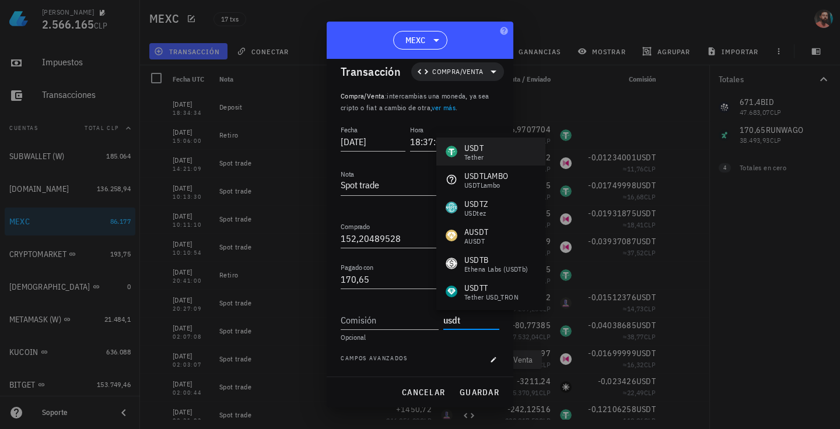
click at [506, 150] on div "USDT Tether" at bounding box center [490, 152] width 109 height 28
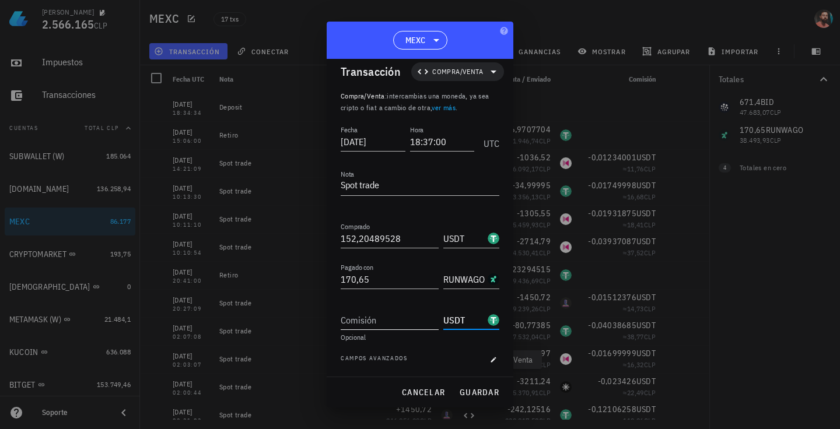
type input "USDT"
click at [368, 311] on div "Comisión" at bounding box center [389, 320] width 98 height 19
click at [360, 318] on input "Comisión" at bounding box center [389, 320] width 98 height 19
click at [385, 324] on input "Comisión" at bounding box center [389, 320] width 98 height 19
paste input "0,07614052"
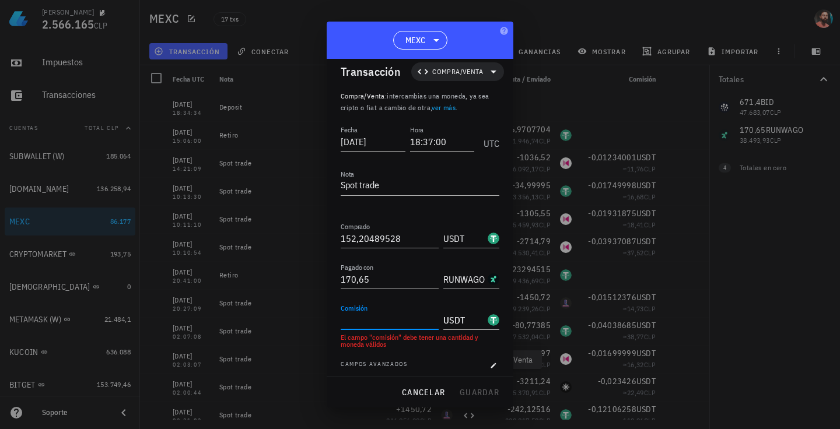
type input "0,07614052"
click at [462, 385] on button "guardar" at bounding box center [479, 392] width 50 height 21
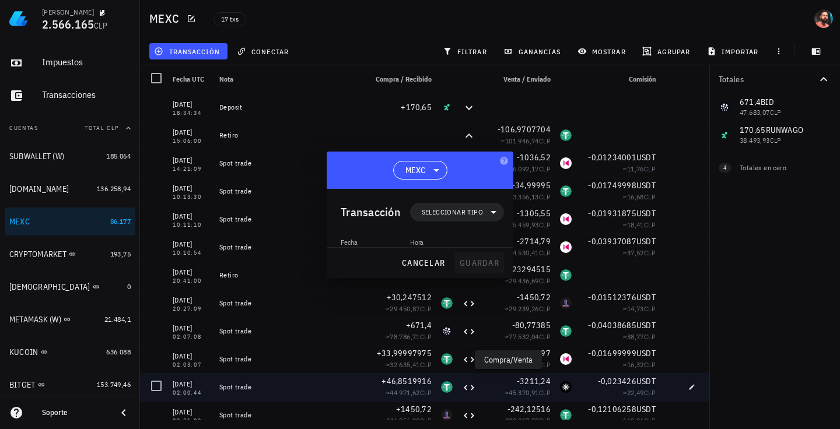
scroll to position [0, 0]
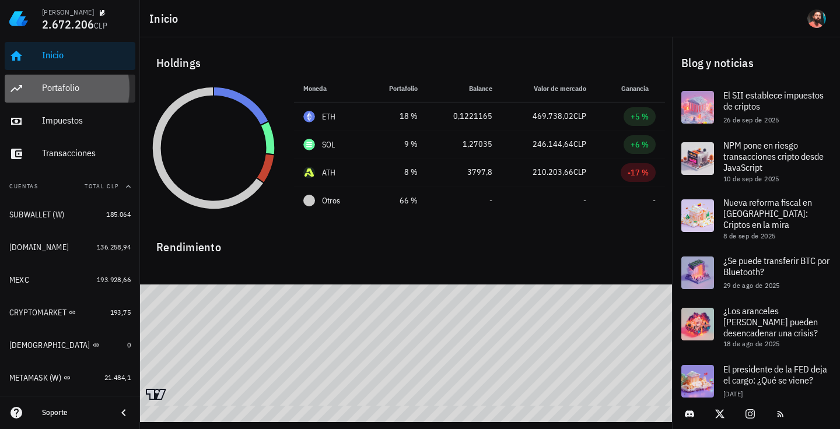
click at [68, 92] on div "Portafolio" at bounding box center [86, 87] width 89 height 11
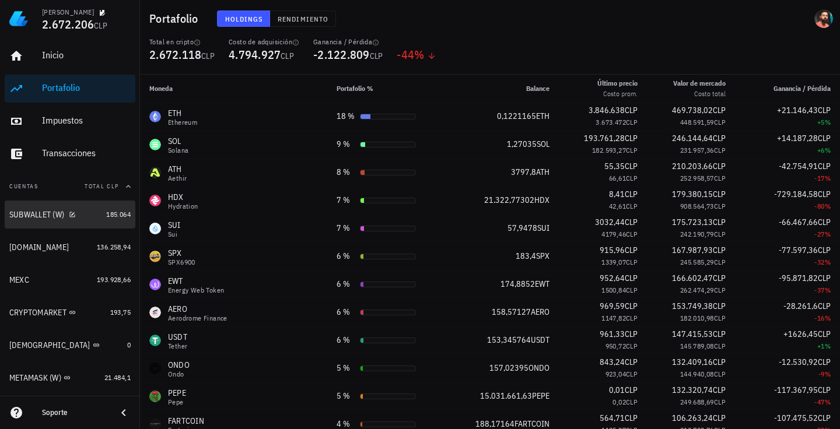
click at [16, 211] on div "SUBWALLET (W)" at bounding box center [36, 215] width 55 height 10
